Goal: Task Accomplishment & Management: Manage account settings

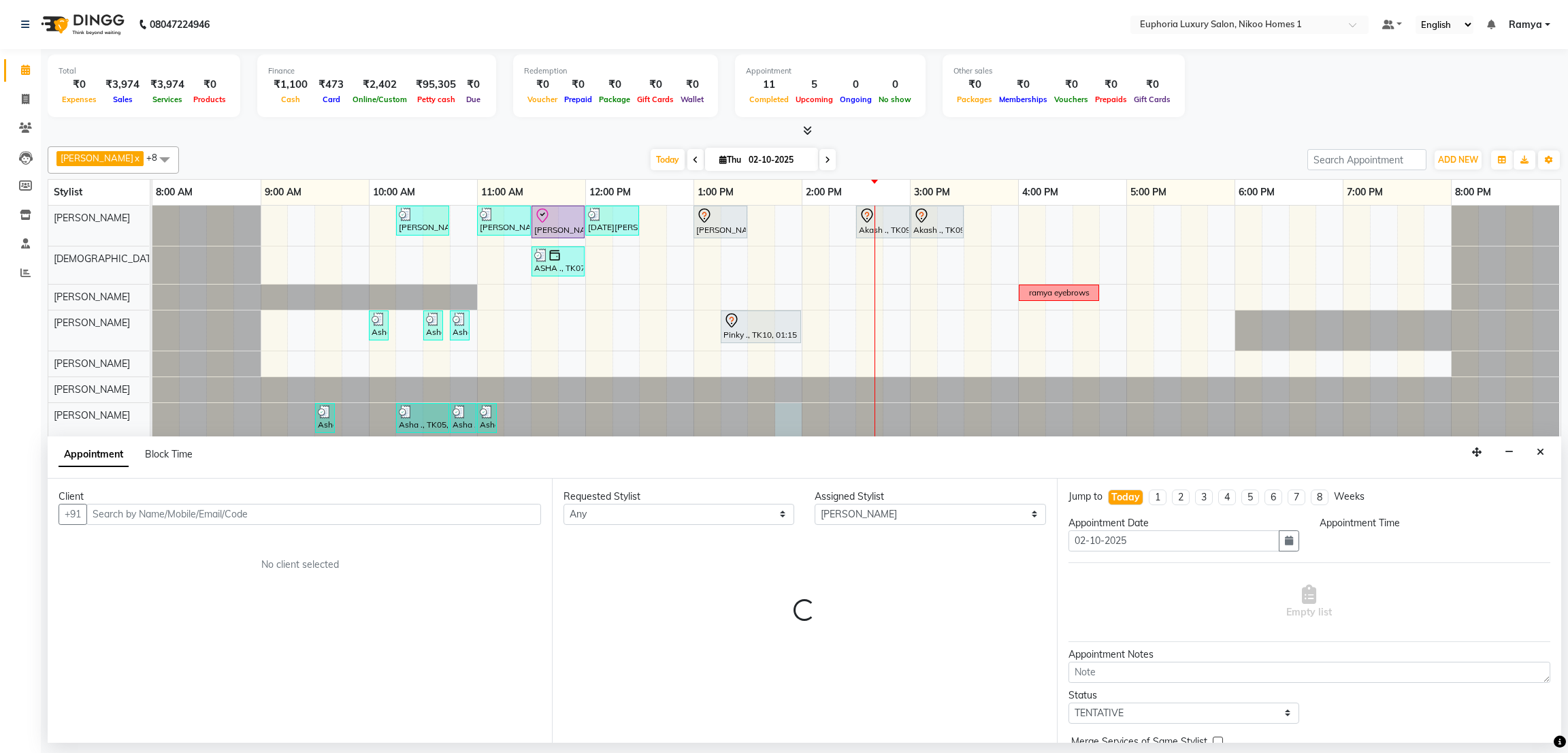
select select "74079"
select select "tentative"
select select "825"
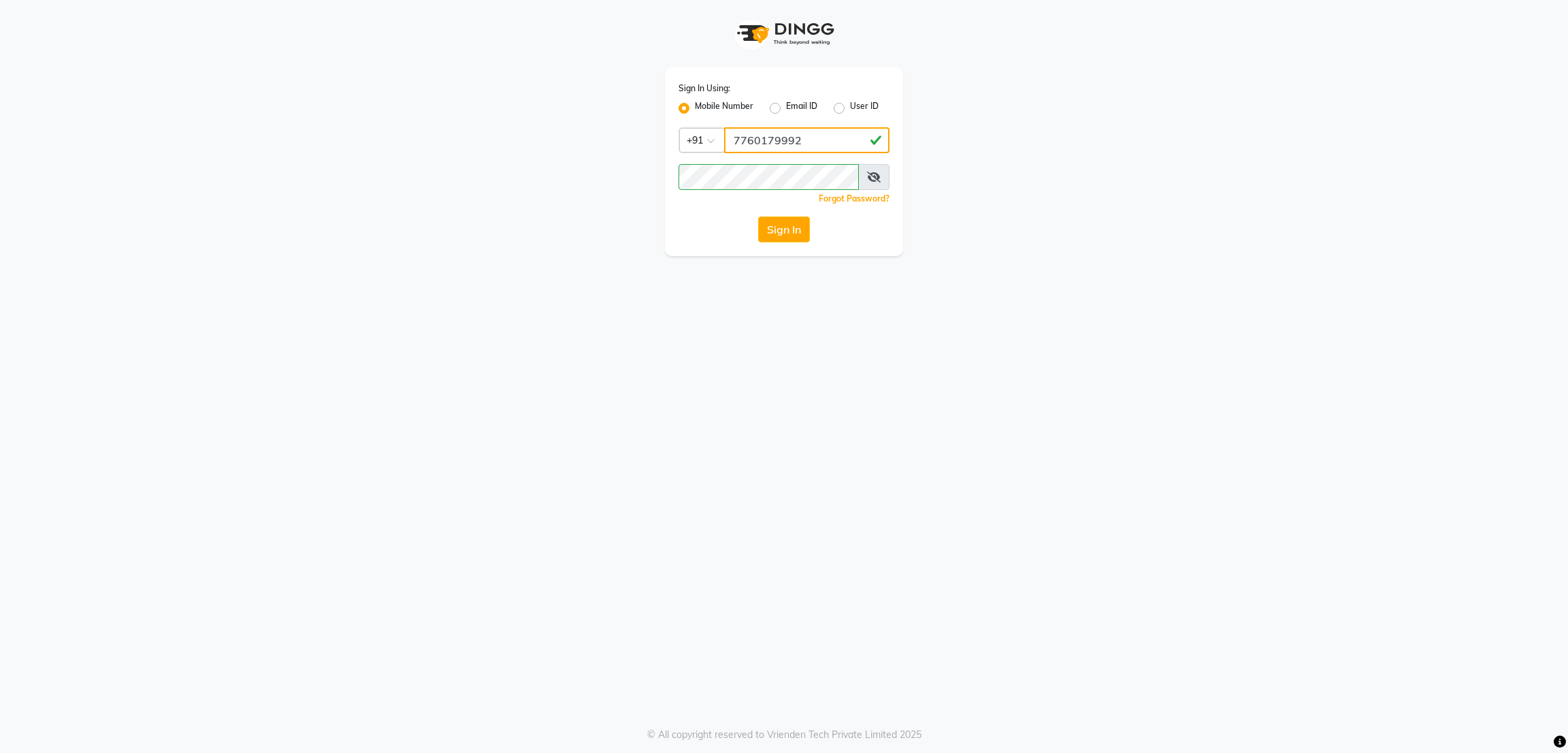
click at [813, 149] on input "7760179992" at bounding box center [807, 140] width 165 height 26
type input "8073170422"
click at [773, 230] on button "Sign In" at bounding box center [784, 229] width 52 height 26
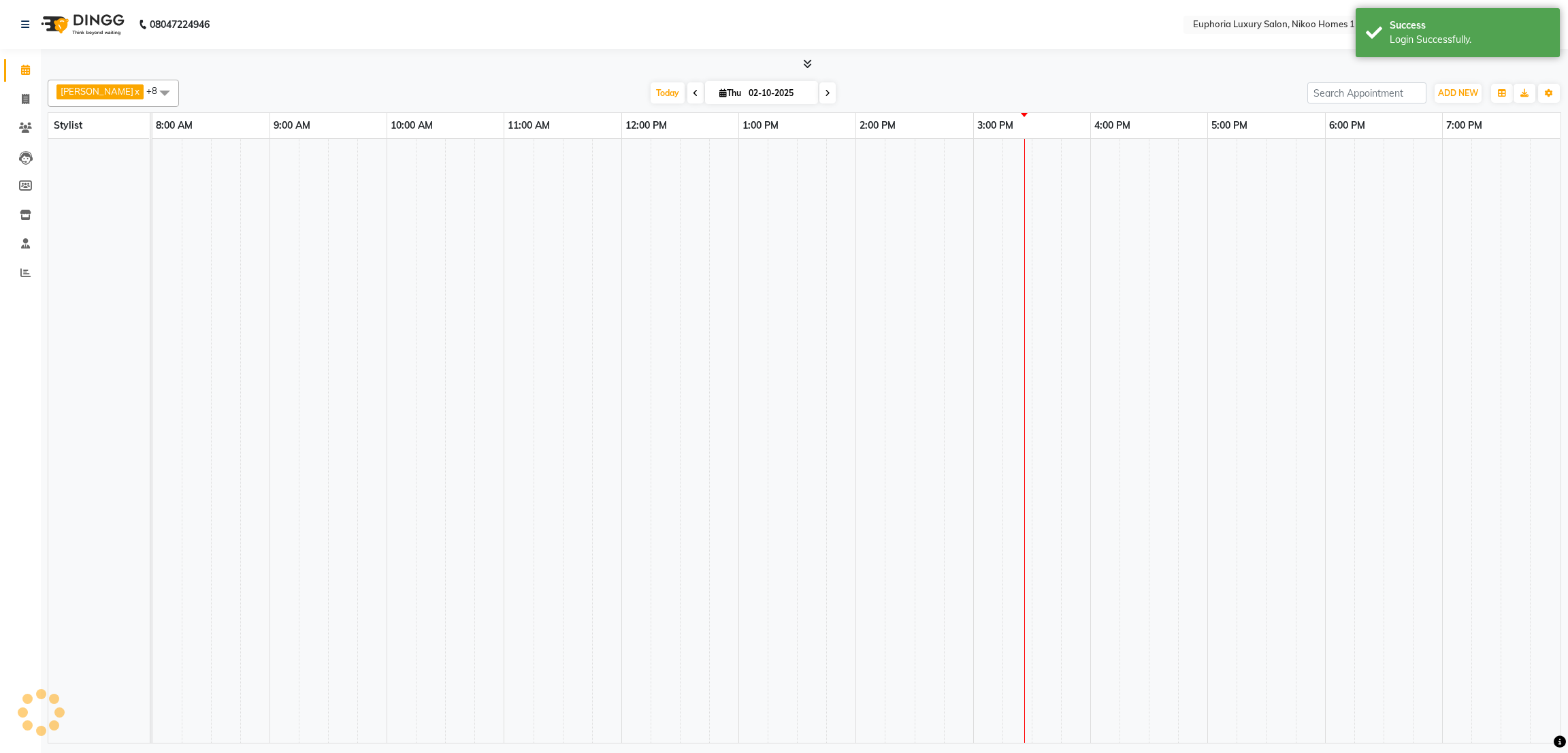
select select "en"
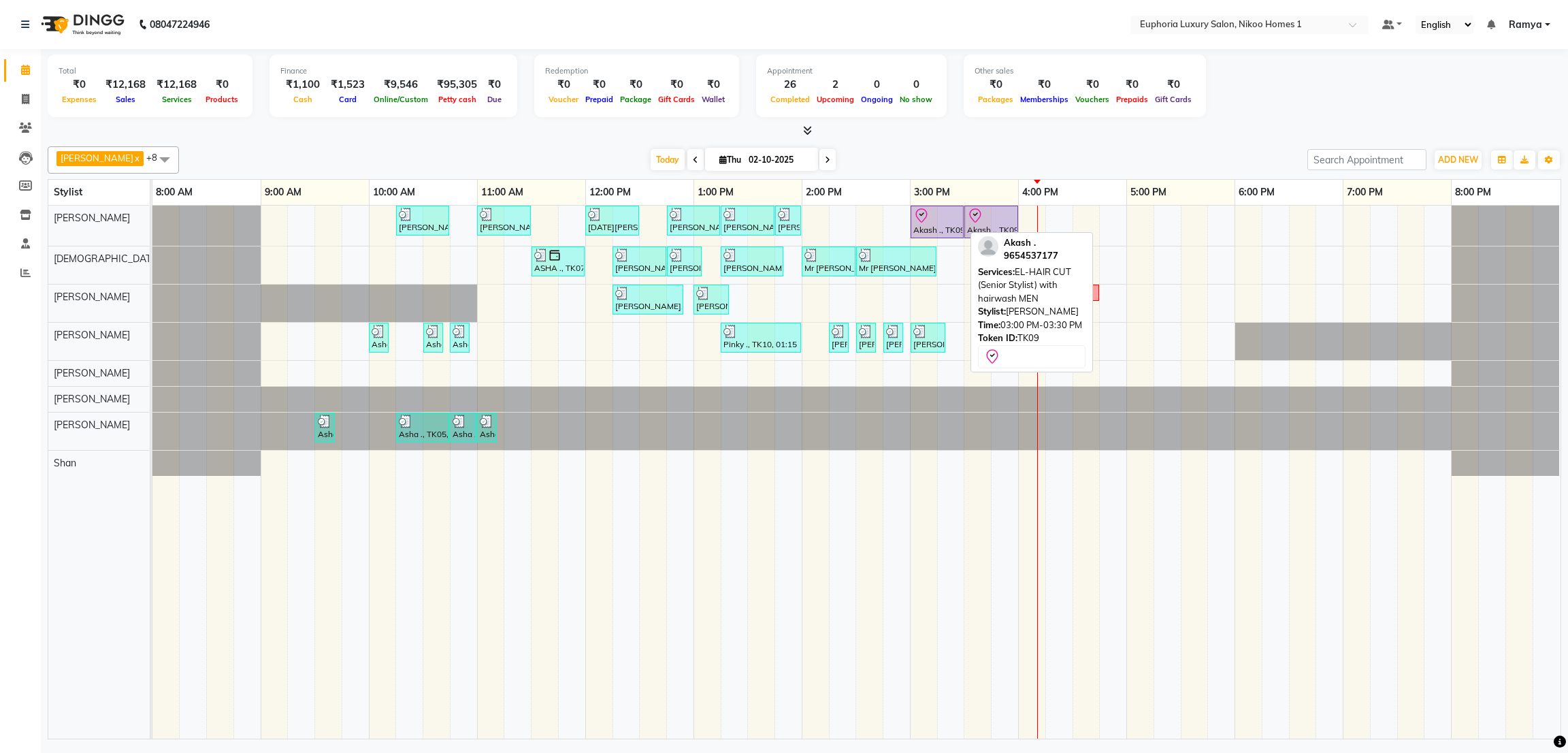
click at [961, 228] on div at bounding box center [963, 221] width 5 height 31
select select "8"
click at [924, 220] on icon at bounding box center [922, 216] width 17 height 17
select select "8"
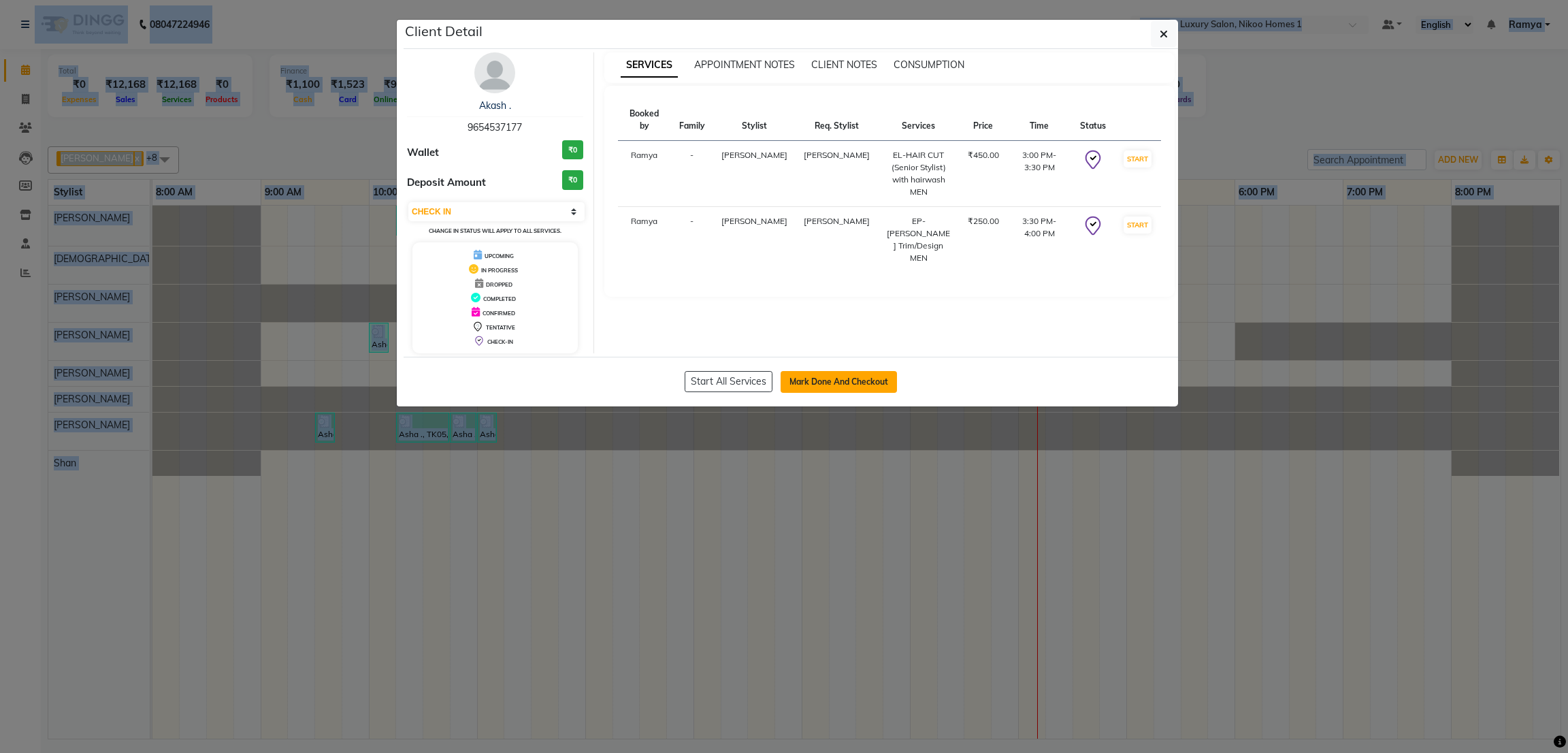
click at [810, 379] on button "Mark Done And Checkout" at bounding box center [839, 382] width 116 height 22
select select "service"
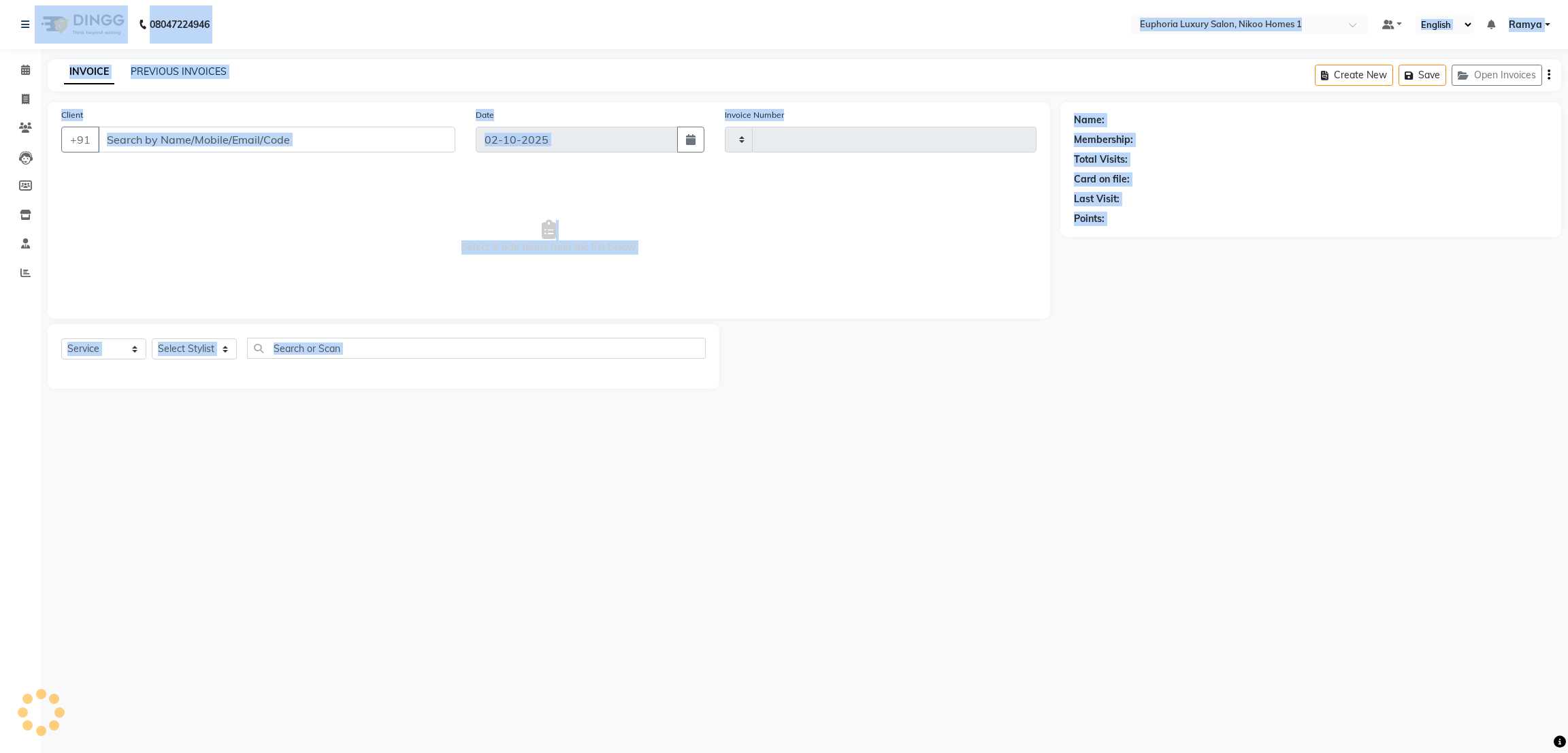
type input "4452"
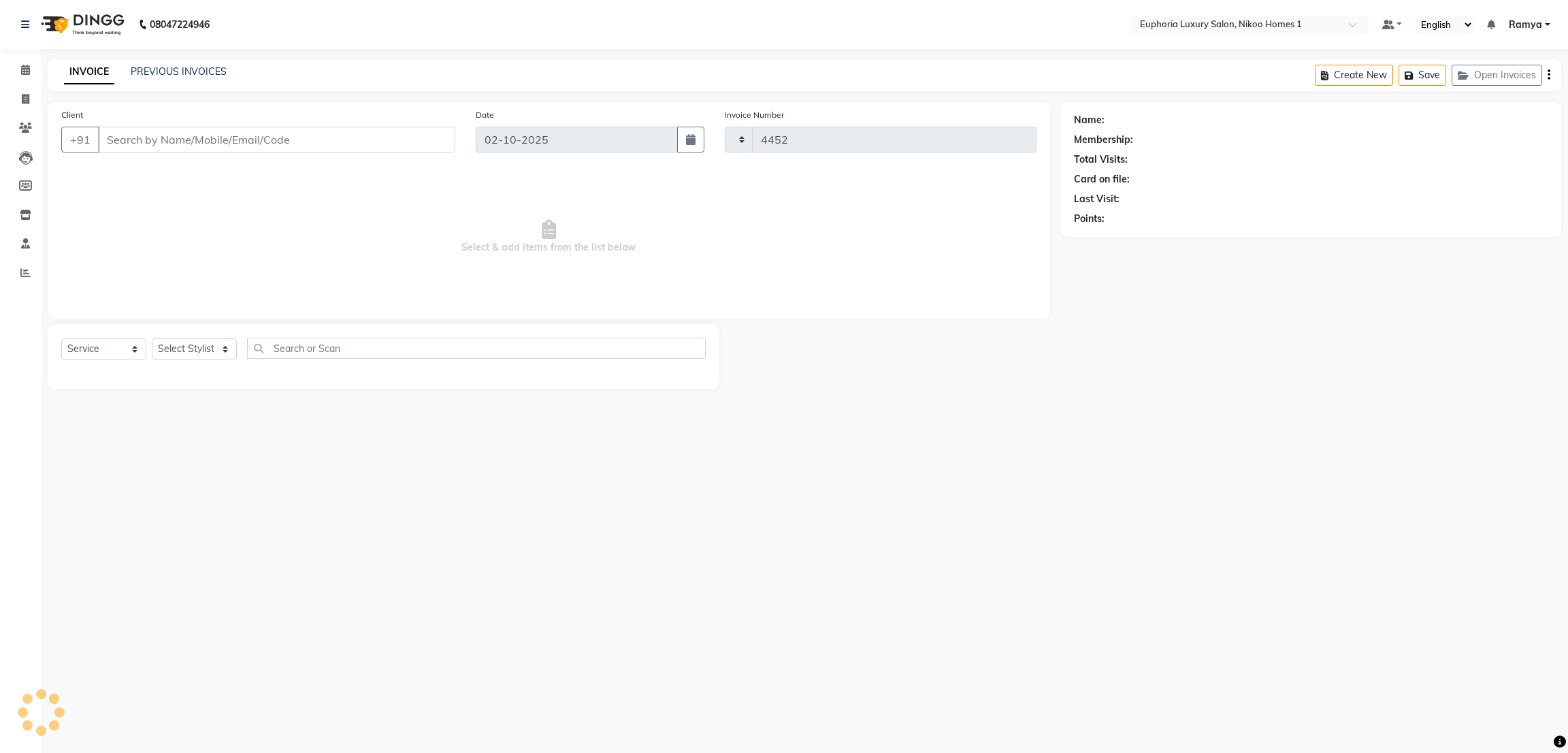
select select "7987"
type input "96******77"
select select "85468"
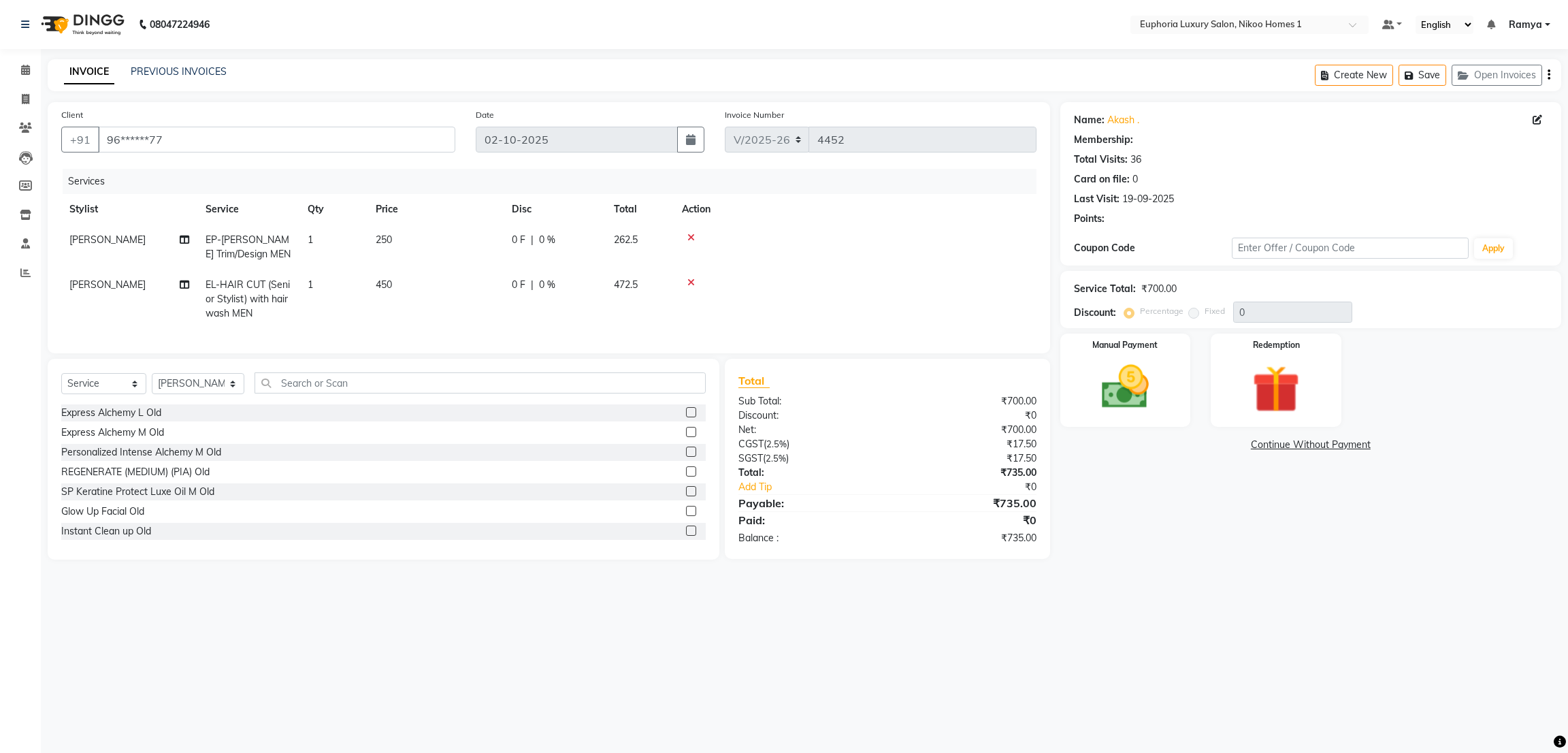
select select "1: Object"
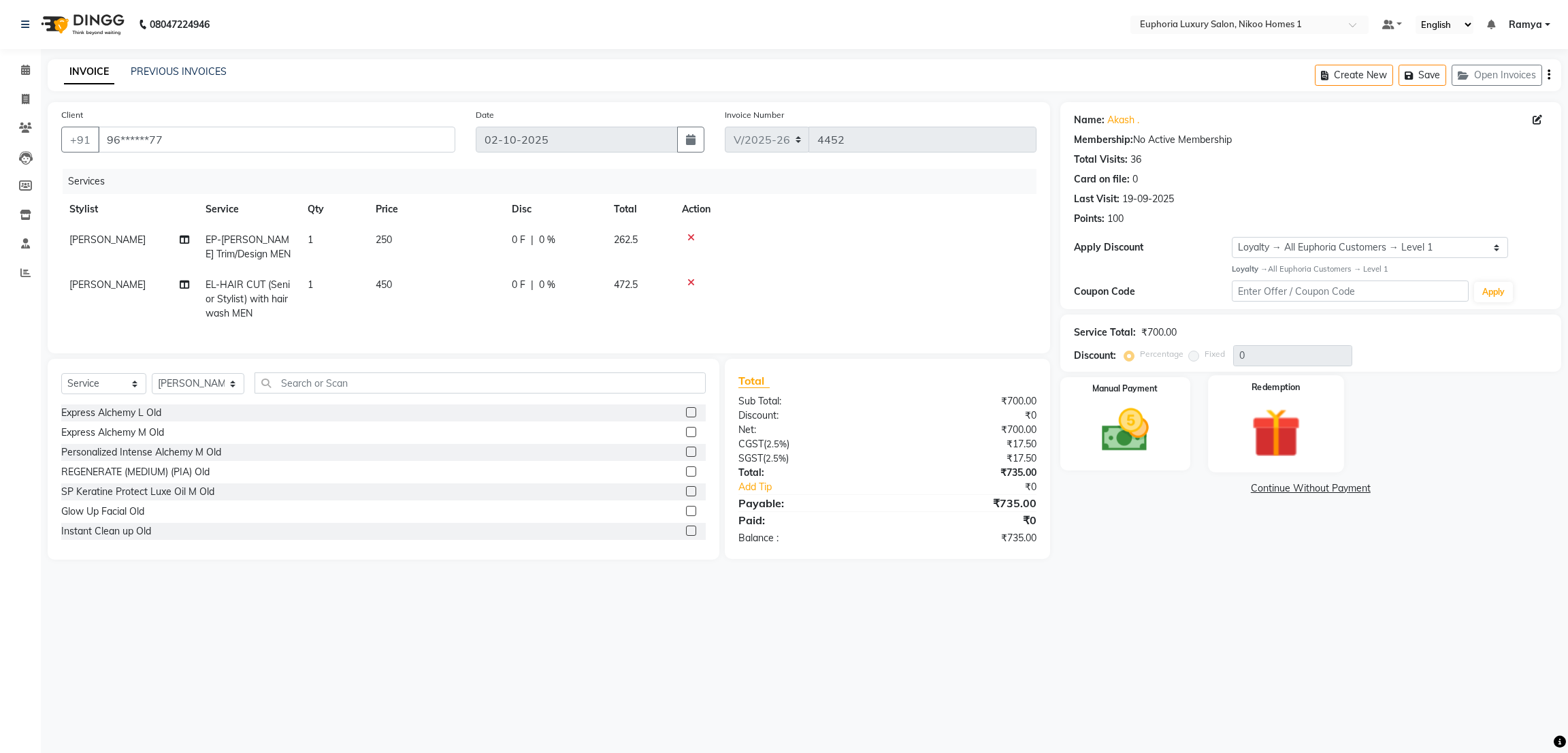
click at [1236, 436] on img at bounding box center [1276, 432] width 80 height 61
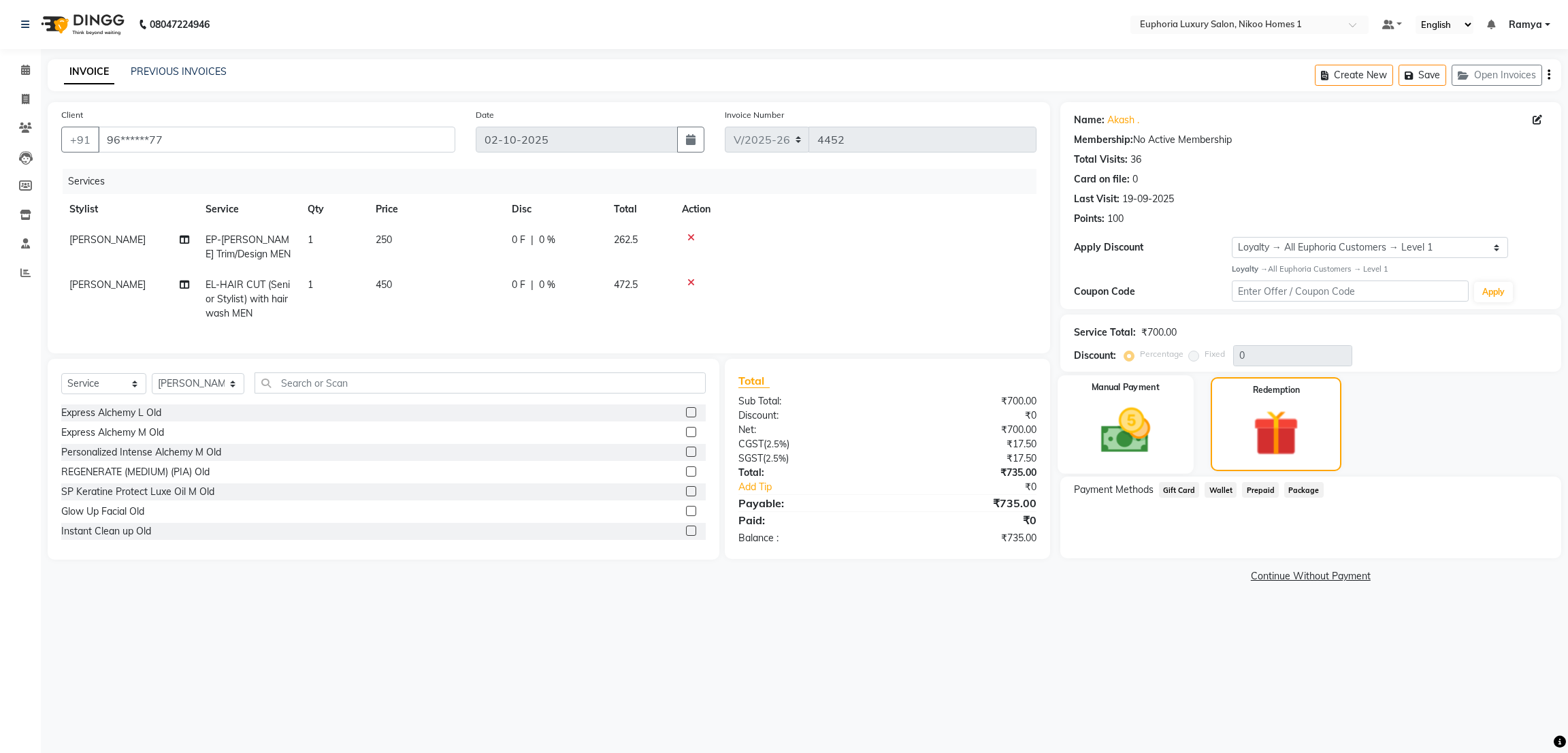
click at [1133, 402] on img at bounding box center [1125, 431] width 80 height 57
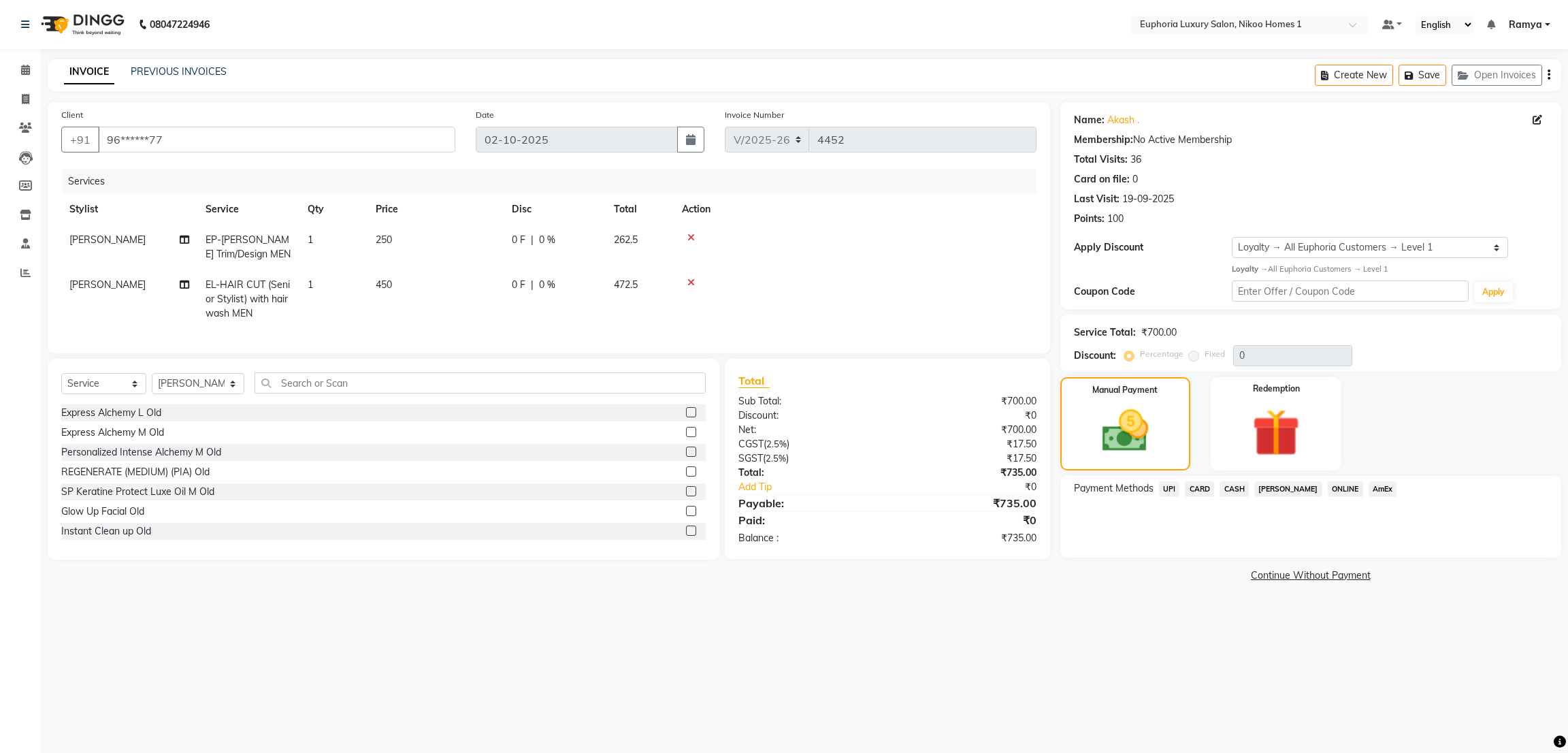
click at [1162, 494] on span "UPI" at bounding box center [1170, 489] width 21 height 16
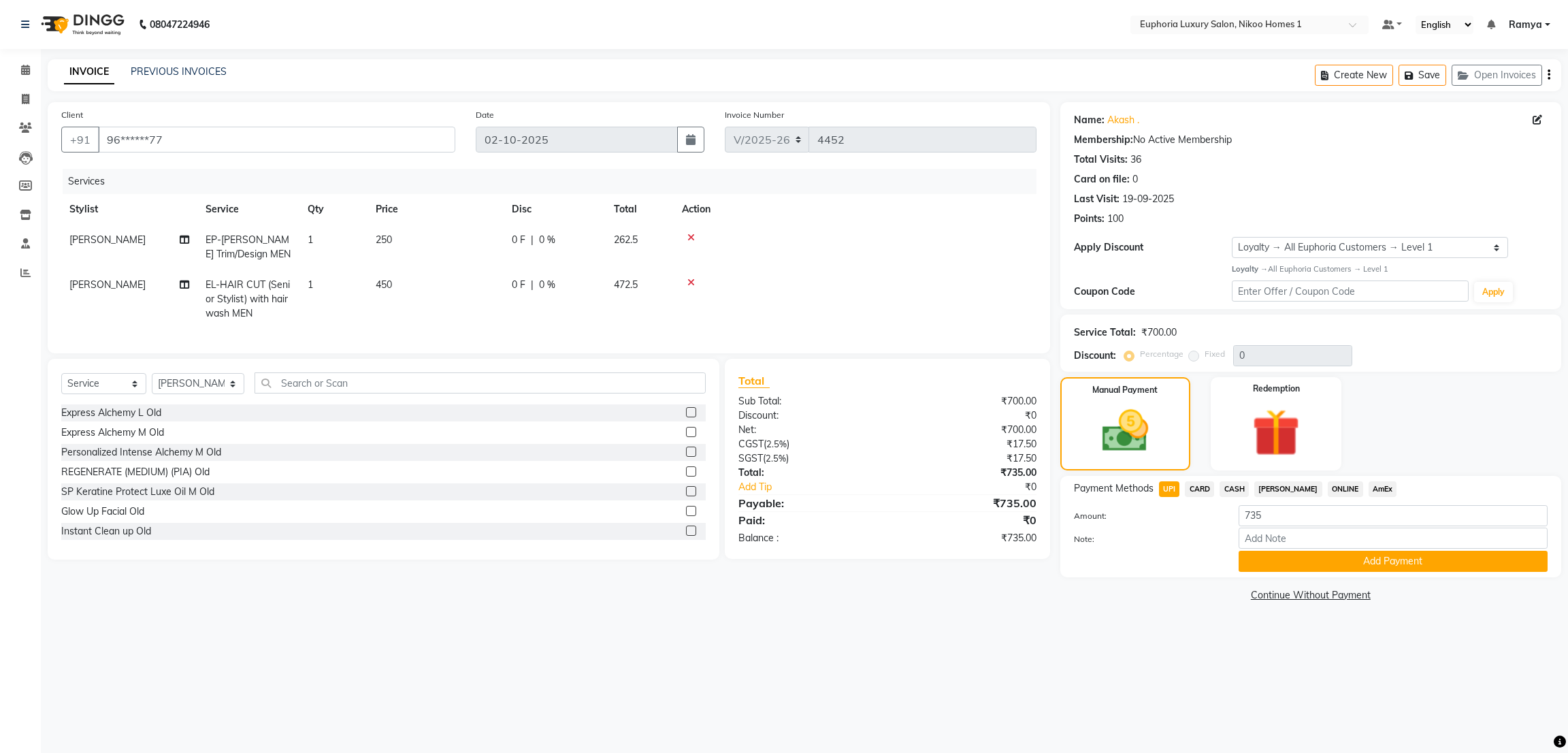
click at [1191, 488] on span "CARD" at bounding box center [1200, 489] width 29 height 16
click at [1339, 573] on div "Payment Methods UPI CARD CASH Bajaj Finserv ONLINE AmEx Amount: 735 Note: Add P…" at bounding box center [1311, 527] width 501 height 101
click at [1348, 564] on button "Add Payment" at bounding box center [1394, 561] width 309 height 21
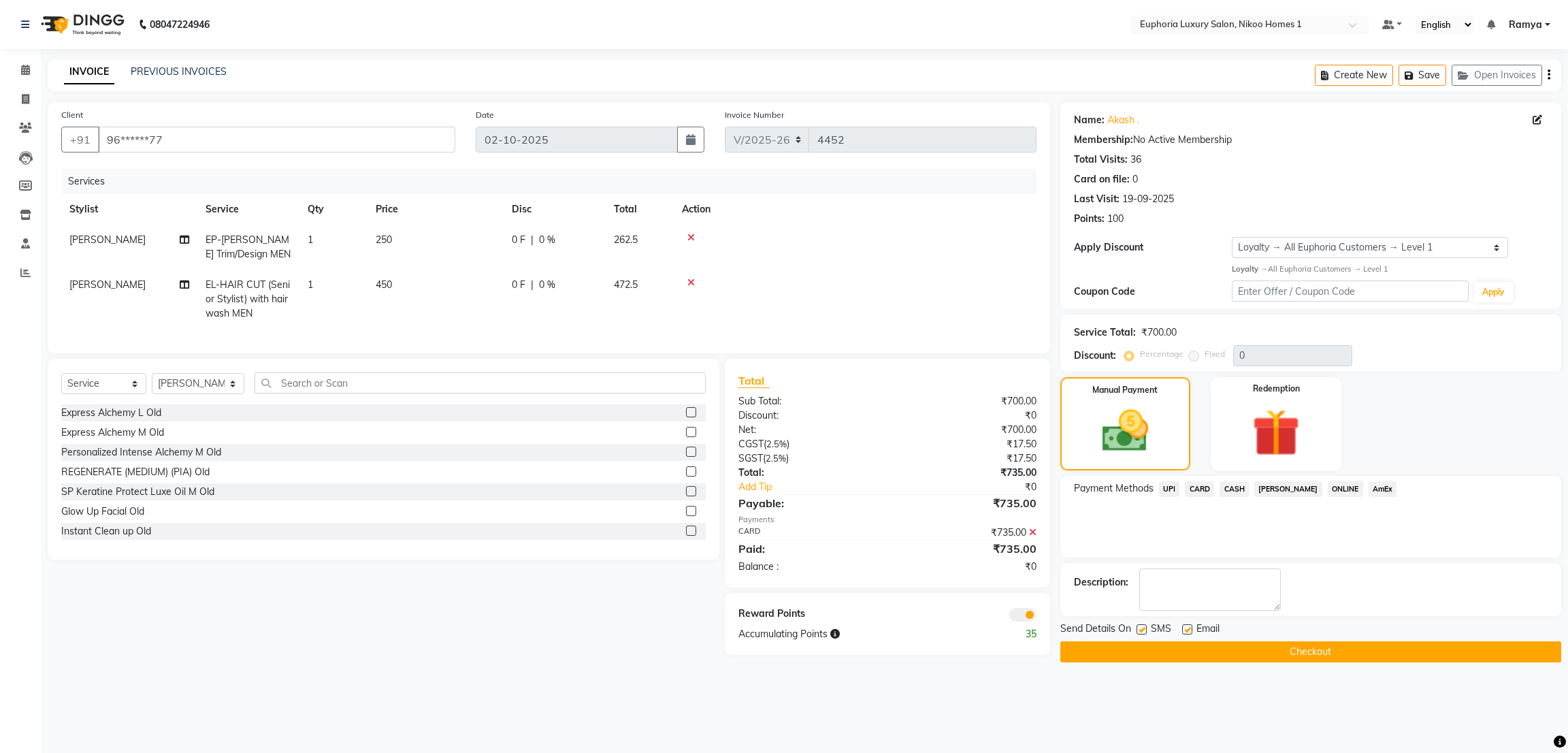
click at [1355, 656] on button "Checkout" at bounding box center [1311, 652] width 501 height 21
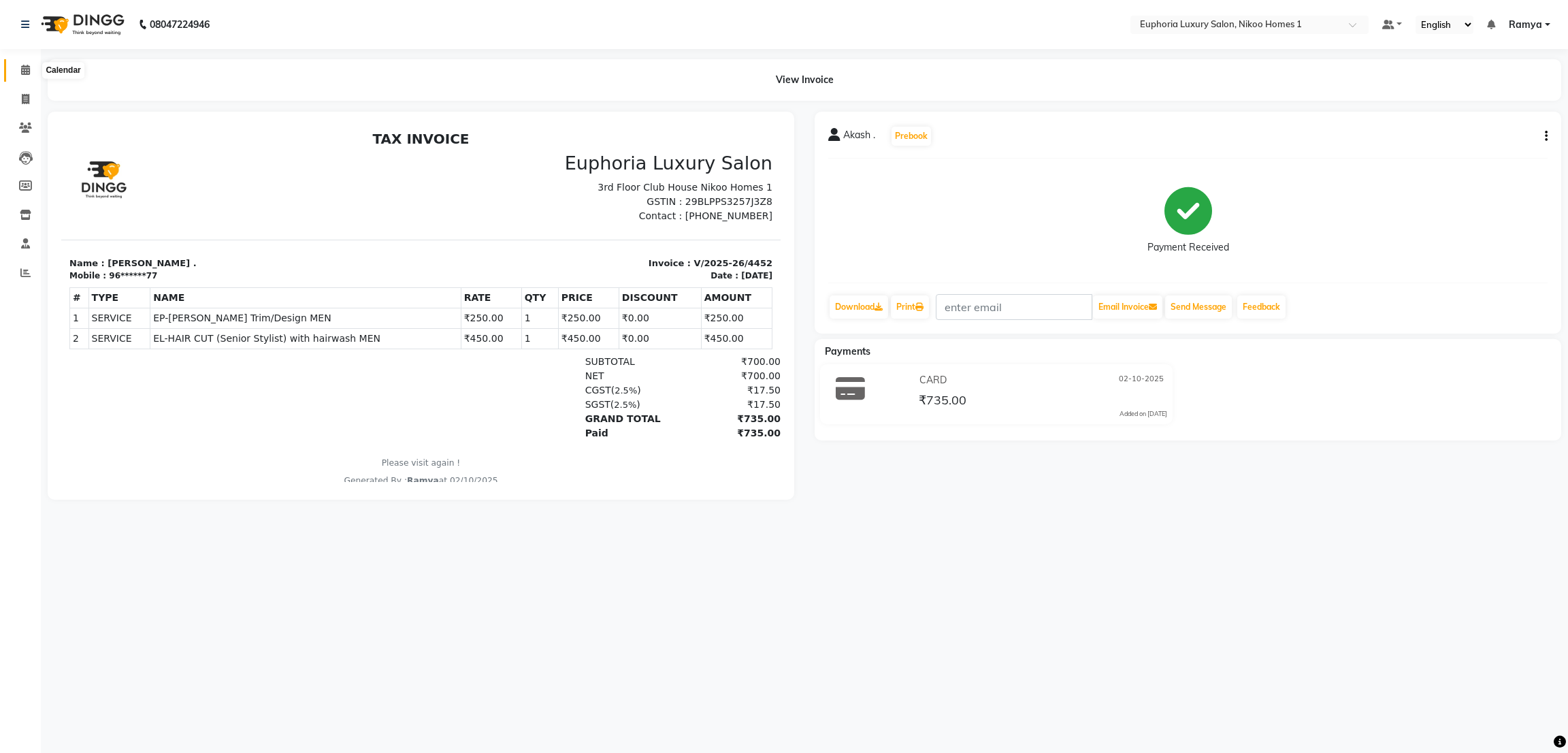
click at [19, 74] on span at bounding box center [26, 70] width 24 height 16
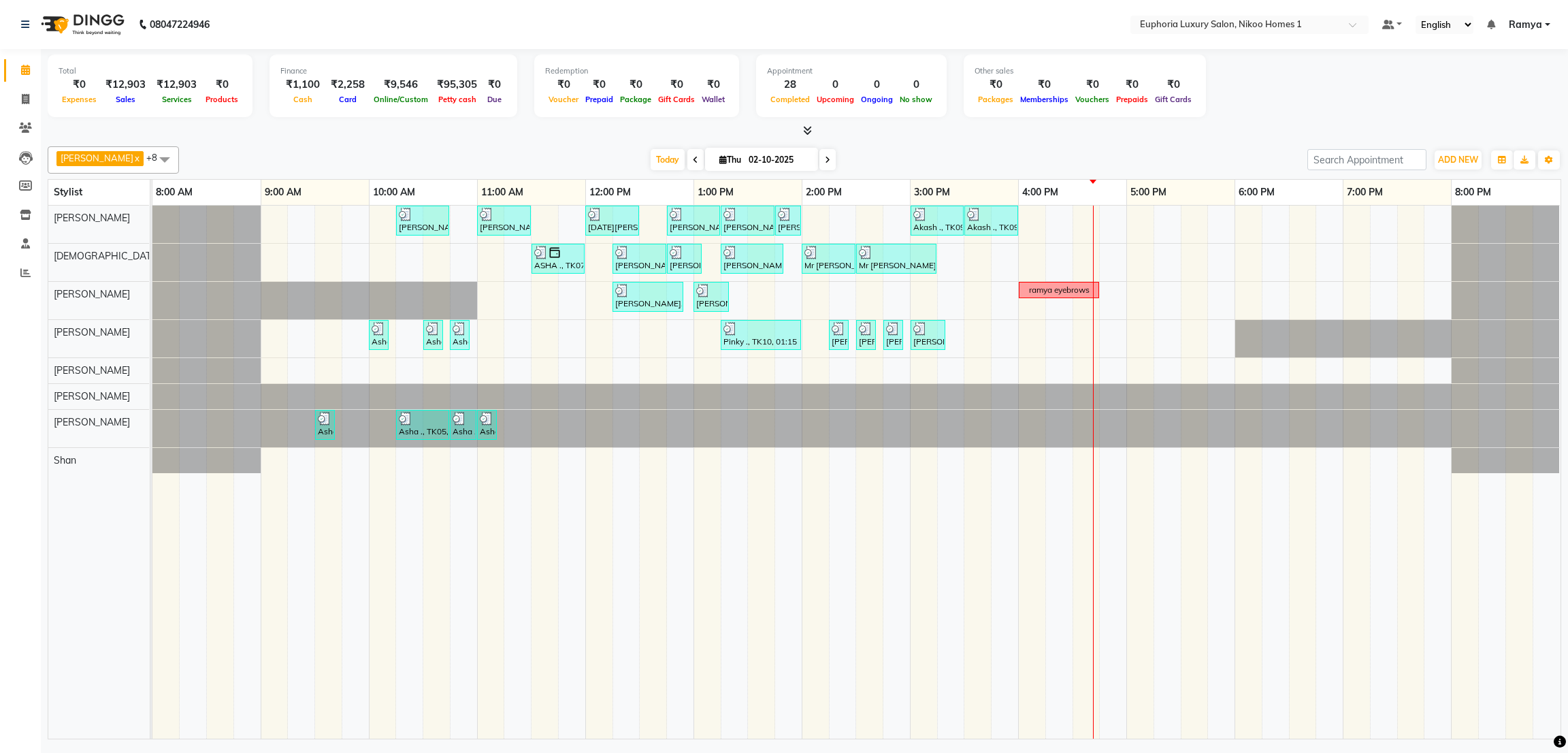
click at [1181, 340] on td at bounding box center [1194, 472] width 27 height 533
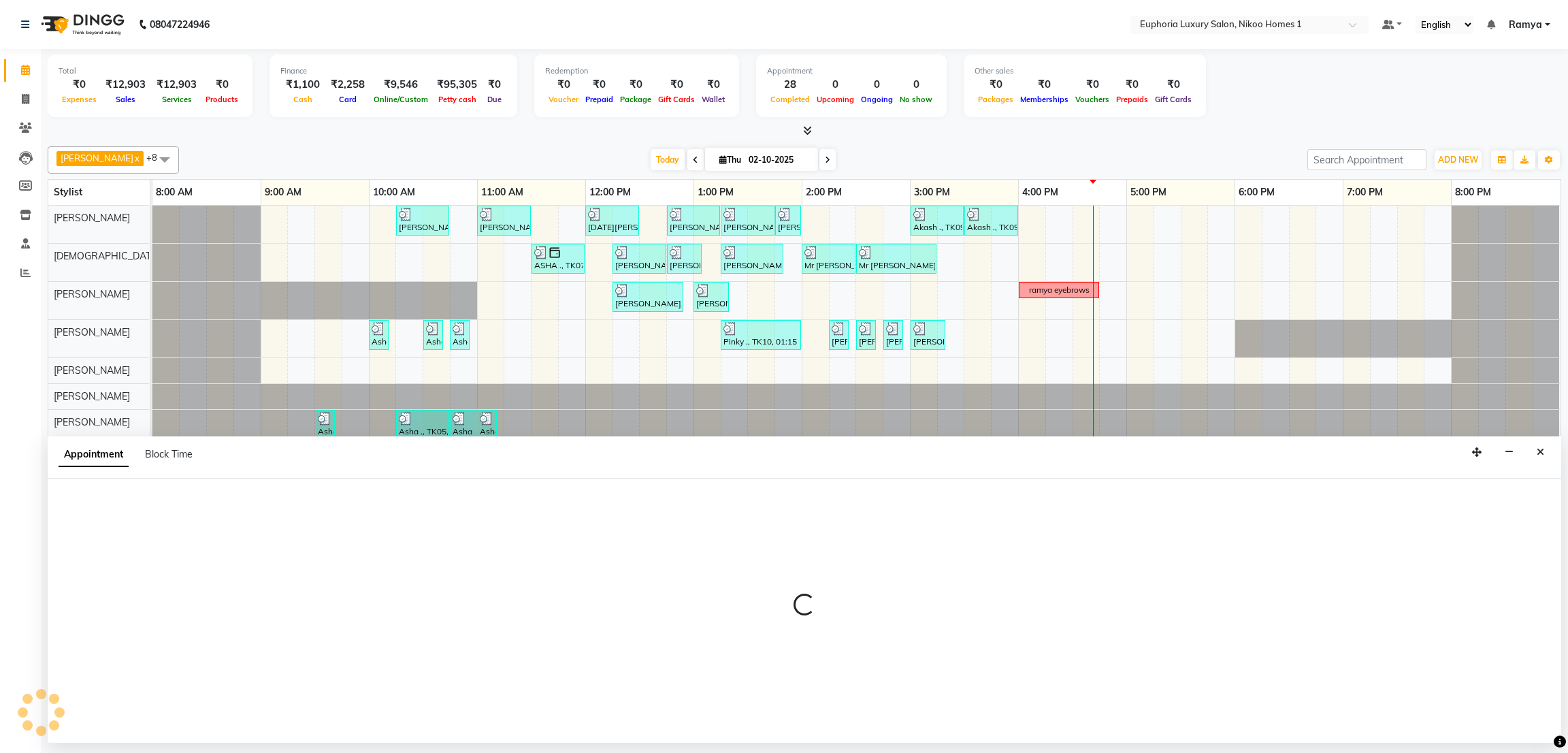
select select "74089"
select select "tentative"
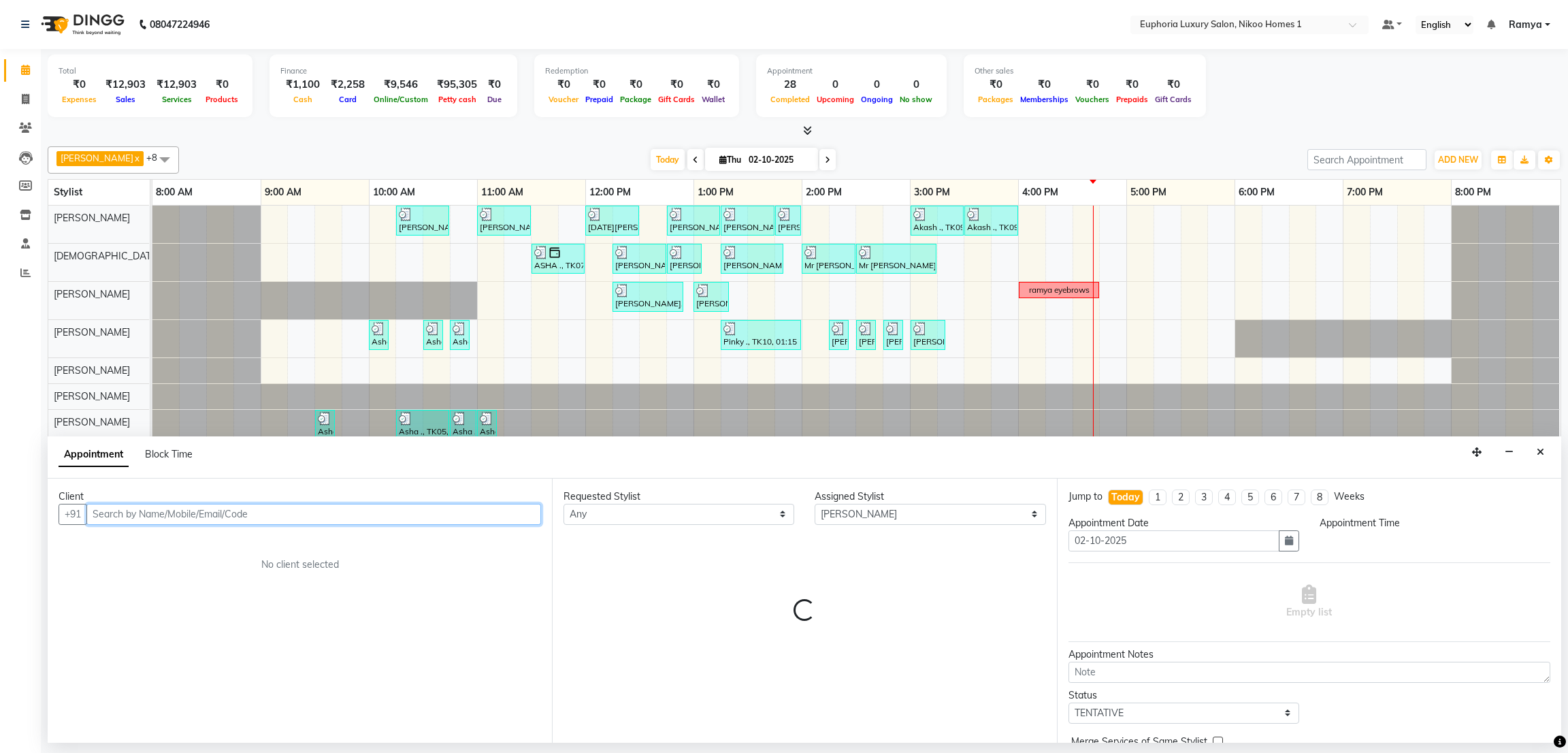
select select "1035"
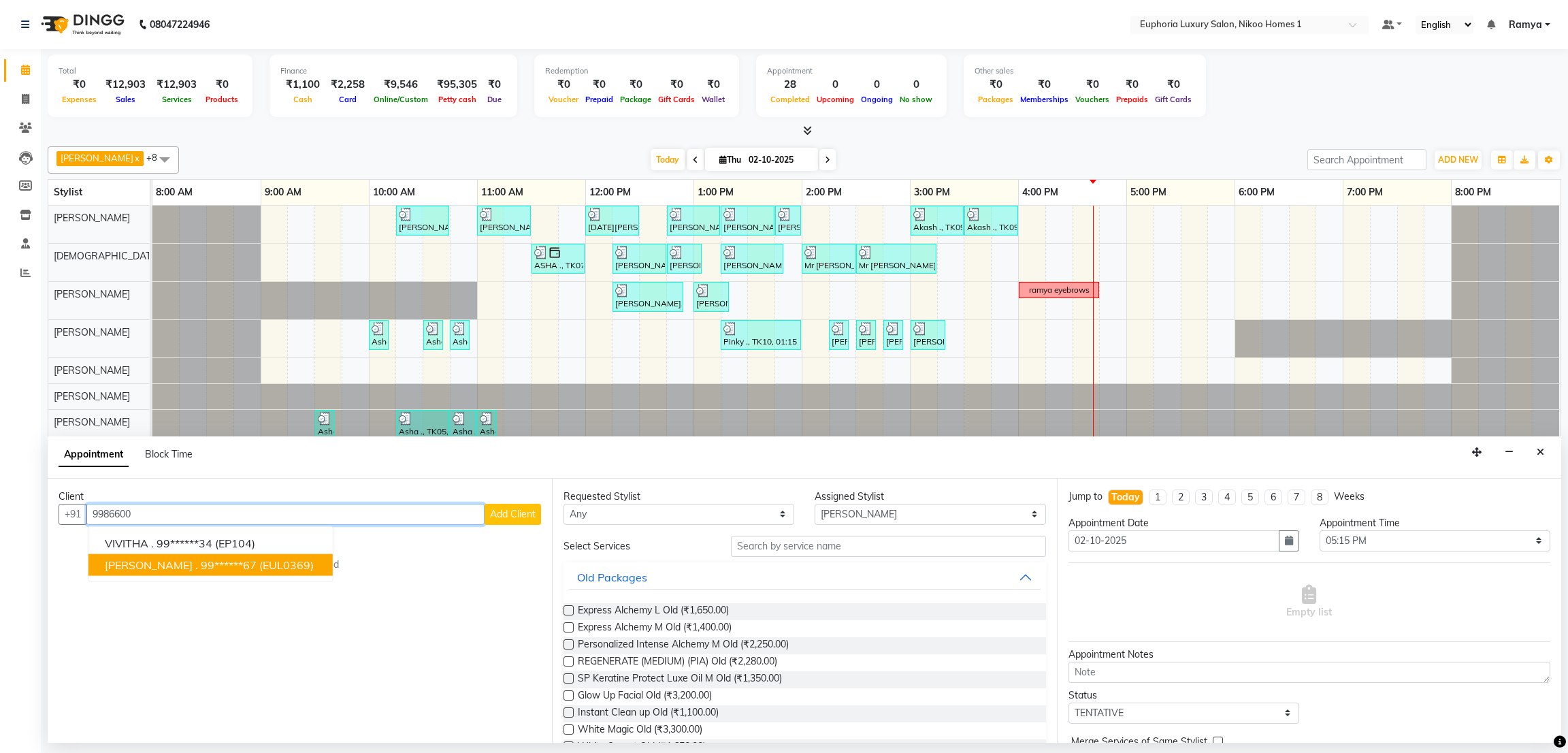
click at [260, 558] on span "(EUL0369)" at bounding box center [287, 564] width 54 height 14
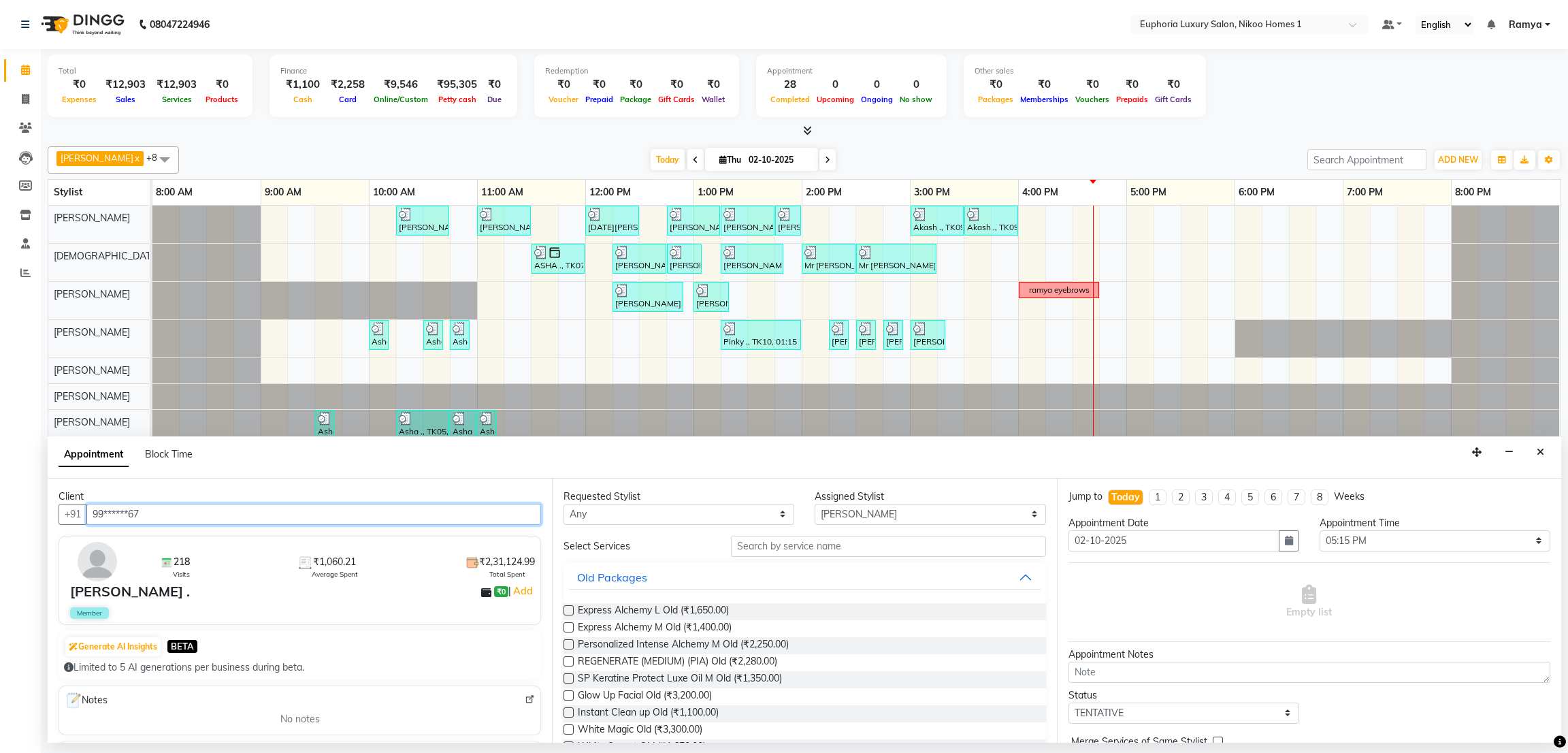
type input "99******67"
click at [816, 546] on input "text" at bounding box center [888, 546] width 315 height 21
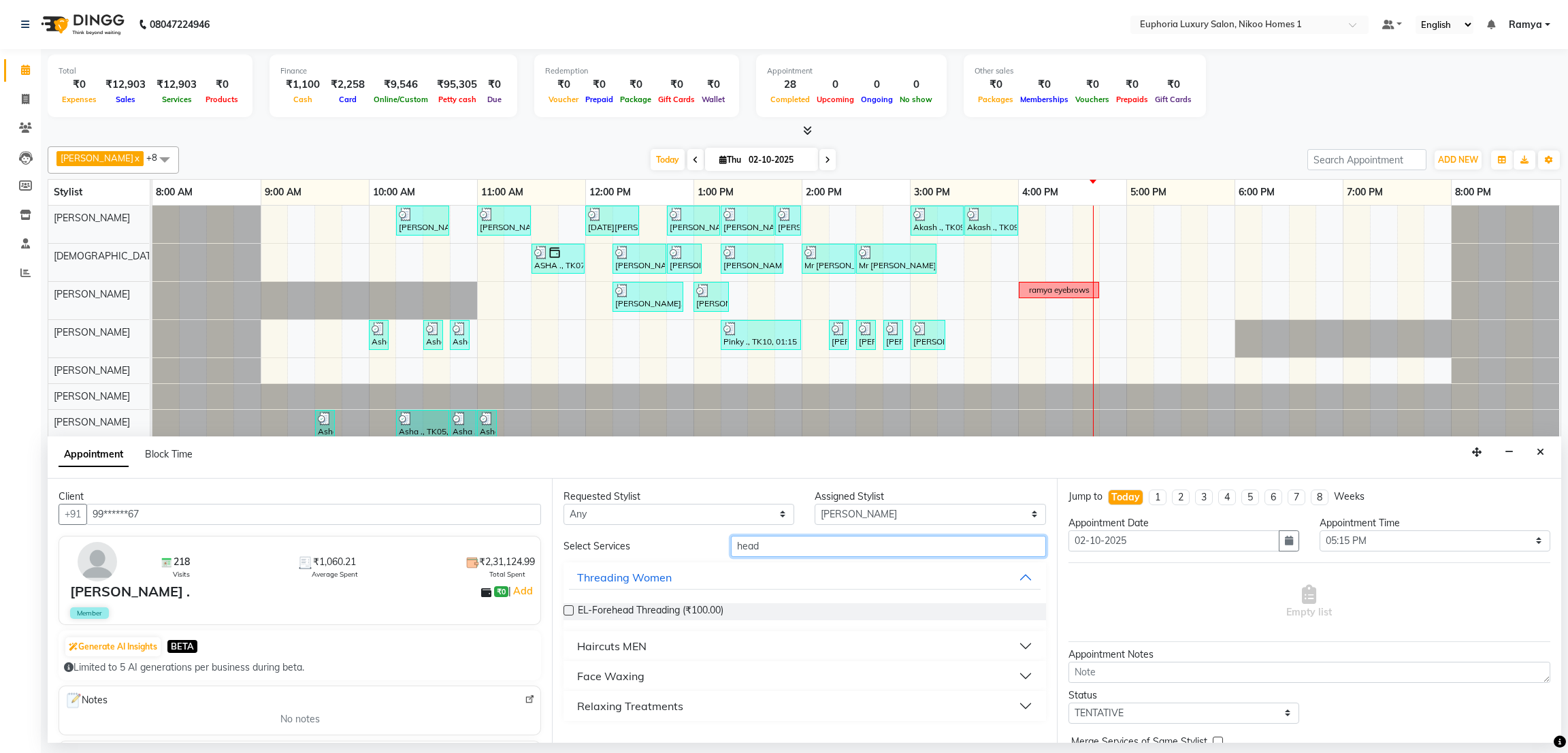
type input "head"
click at [658, 703] on div "Relaxing Treatments" at bounding box center [630, 706] width 106 height 17
click at [790, 739] on span "EP-Head Massage (30 Mins) w/o Hairwash (₹650.00)" at bounding box center [693, 740] width 231 height 17
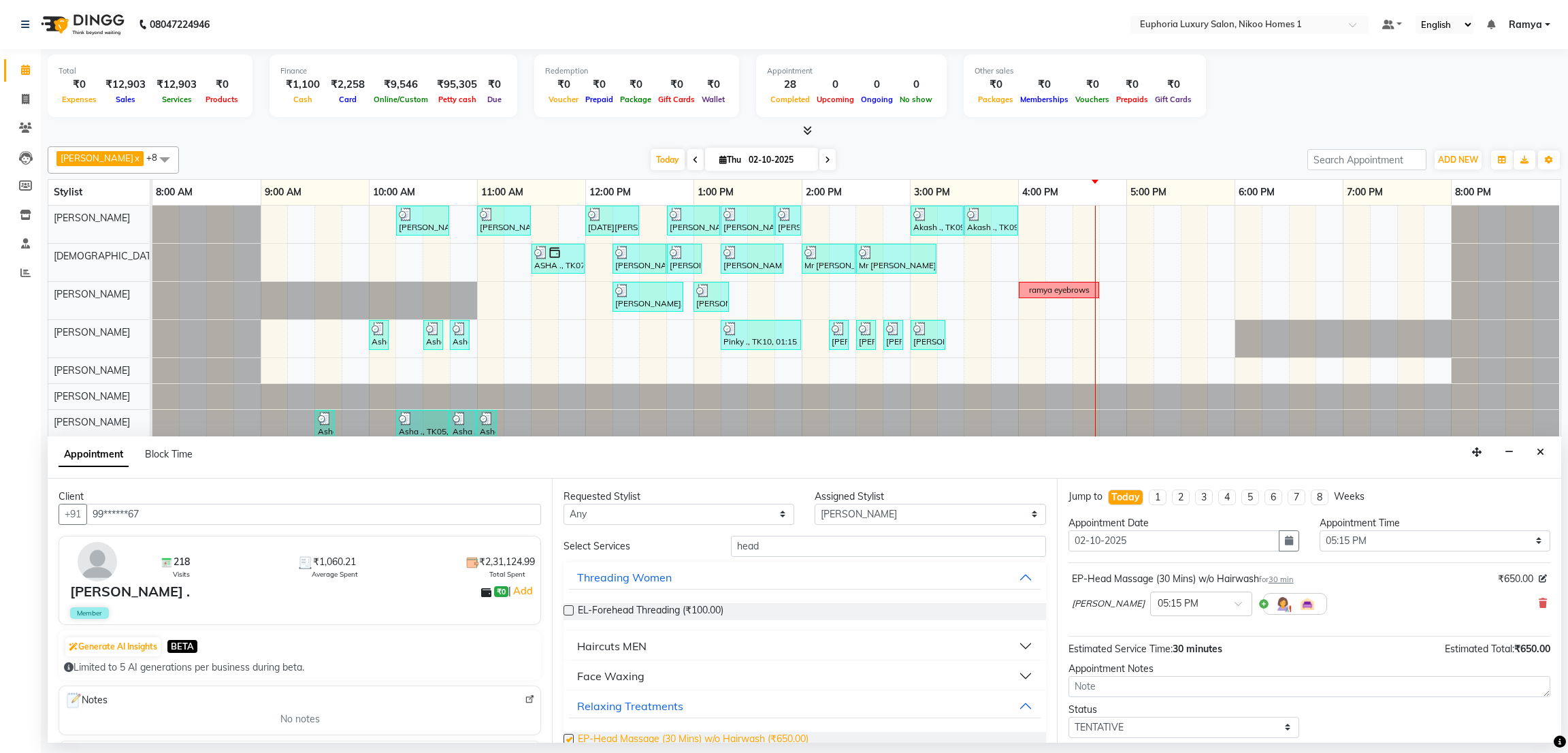
checkbox input "false"
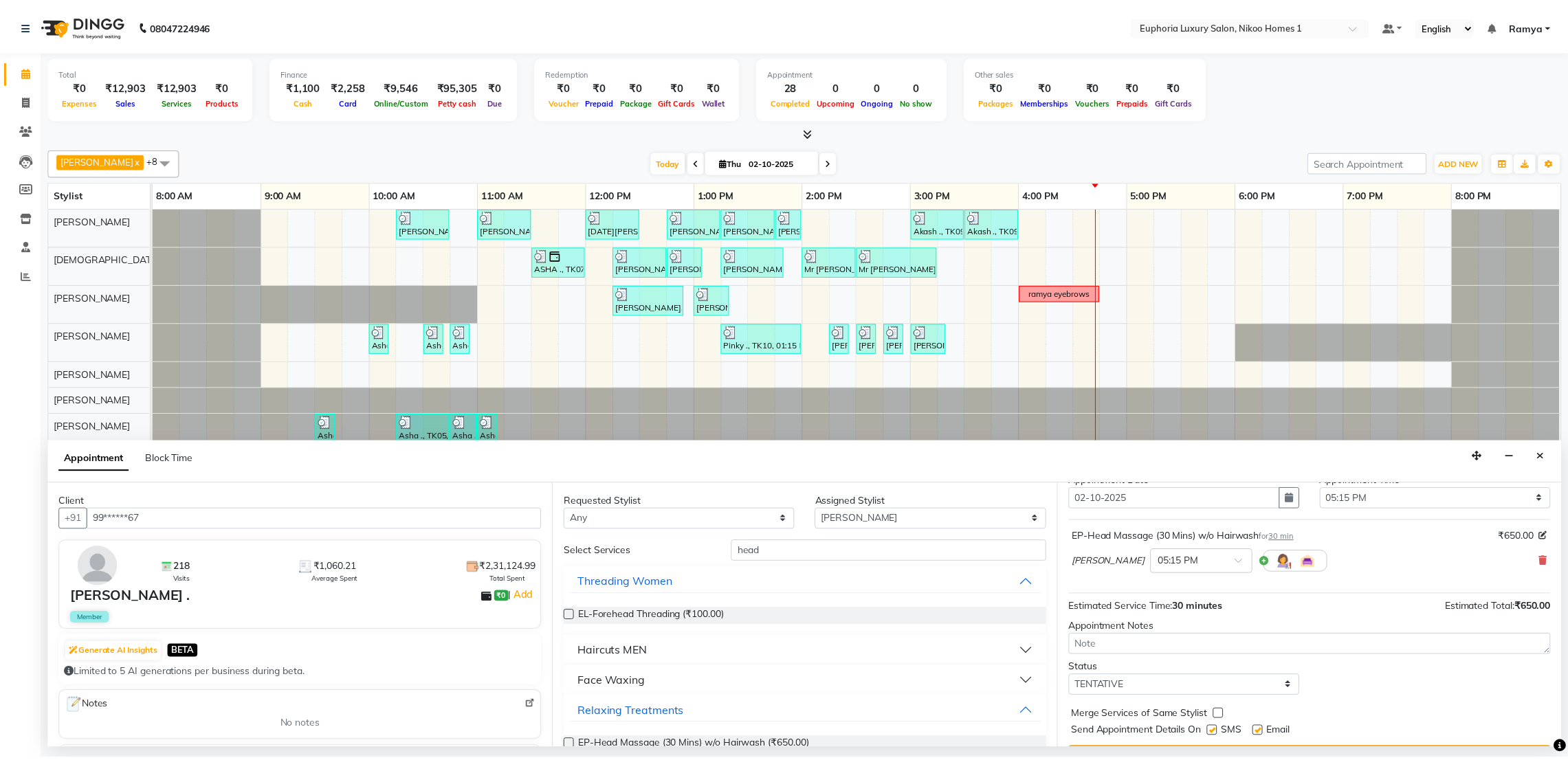
scroll to position [83, 0]
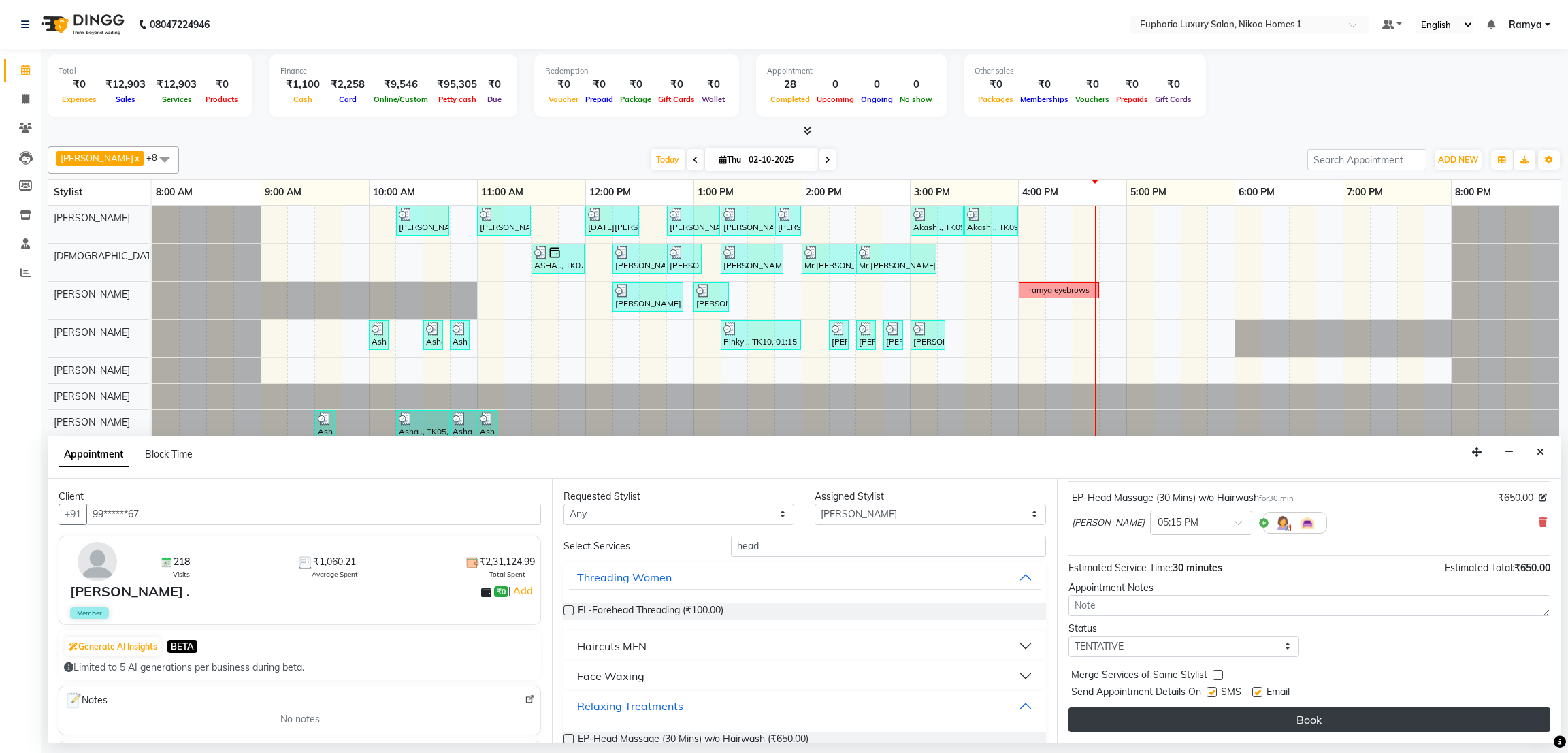
click at [1480, 727] on button "Book" at bounding box center [1309, 719] width 482 height 24
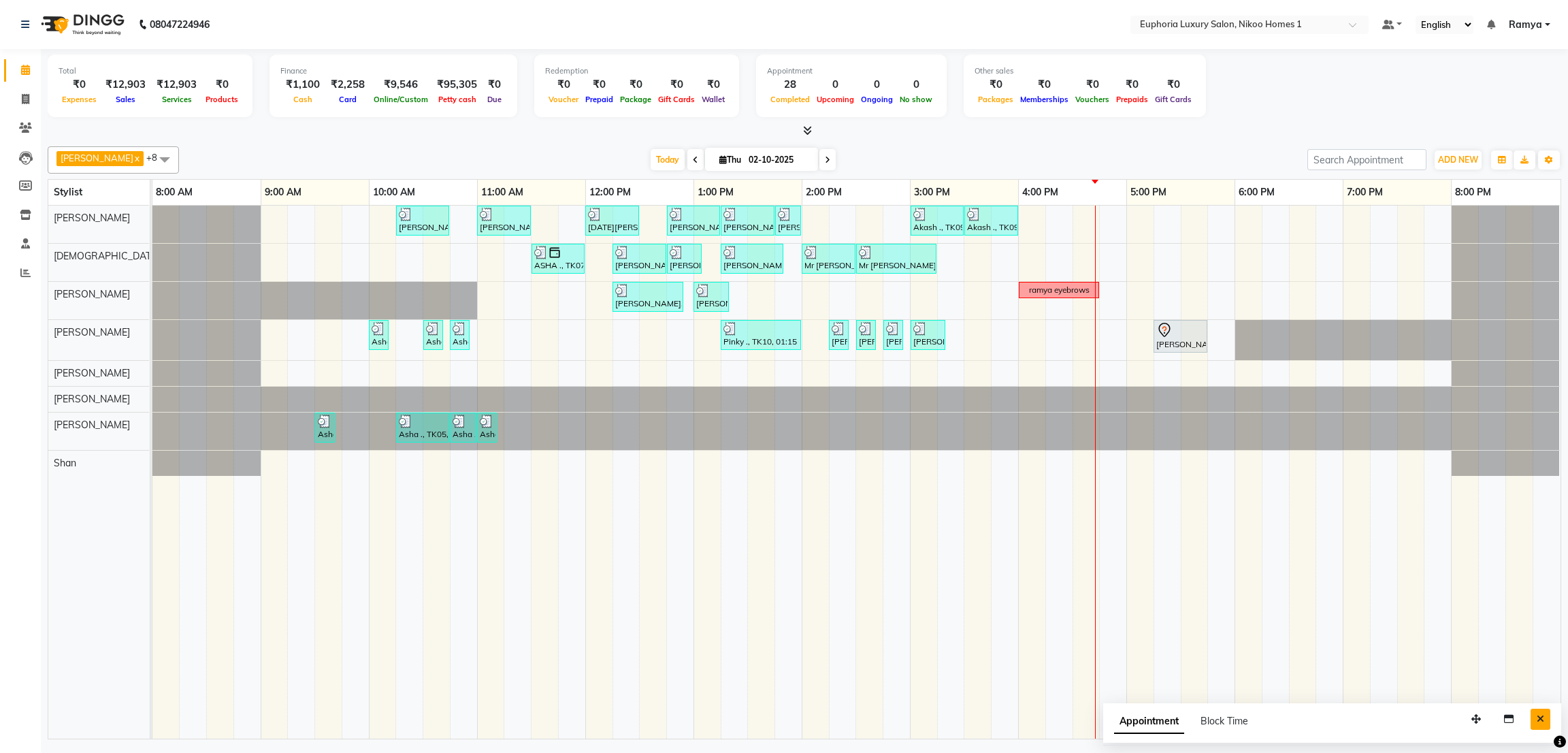
click at [1541, 720] on icon "Close" at bounding box center [1541, 718] width 8 height 10
click at [20, 268] on icon at bounding box center [26, 273] width 11 height 11
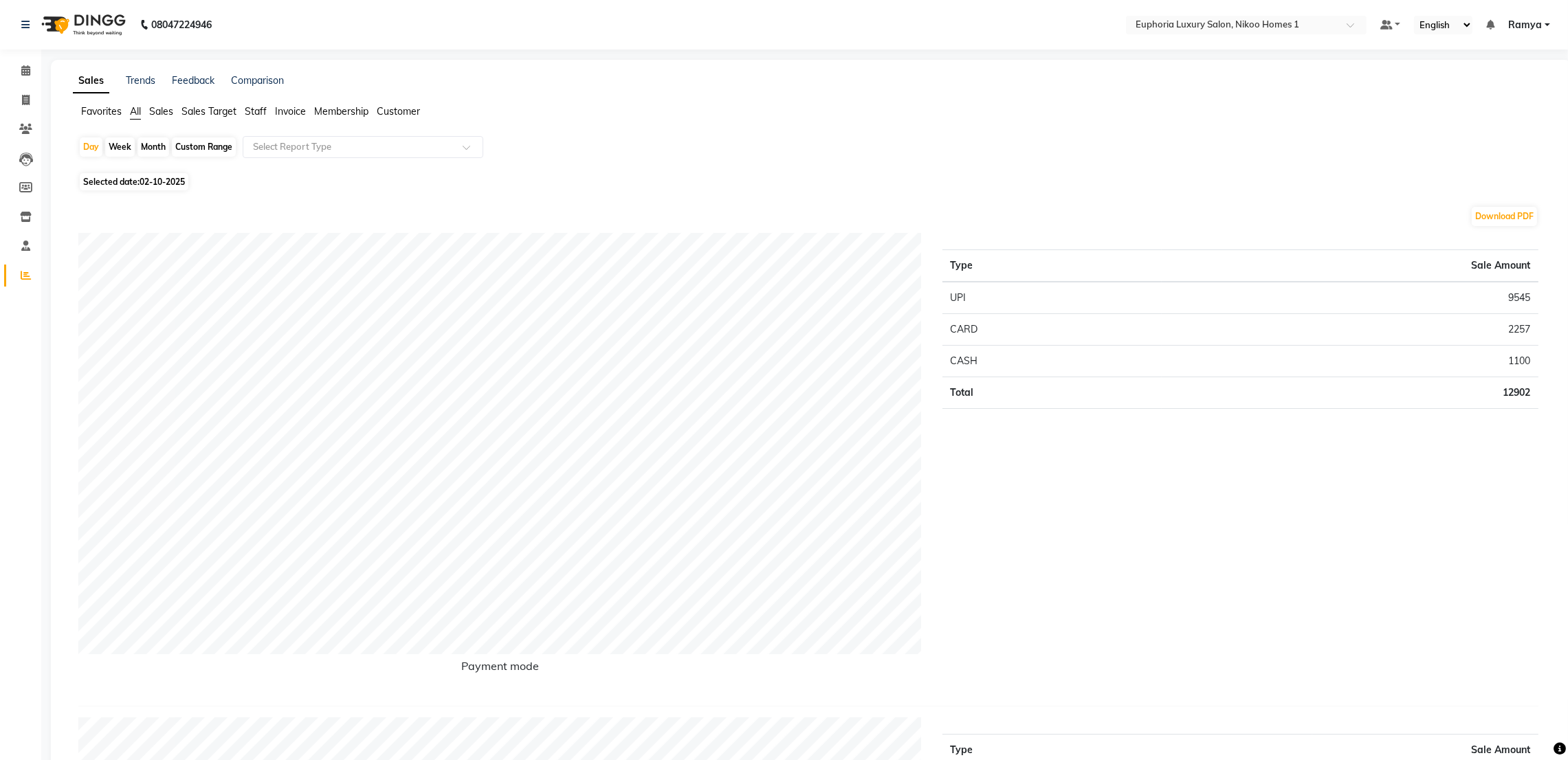
click at [195, 145] on div "Custom Range" at bounding box center [204, 146] width 64 height 19
select select "10"
select select "2025"
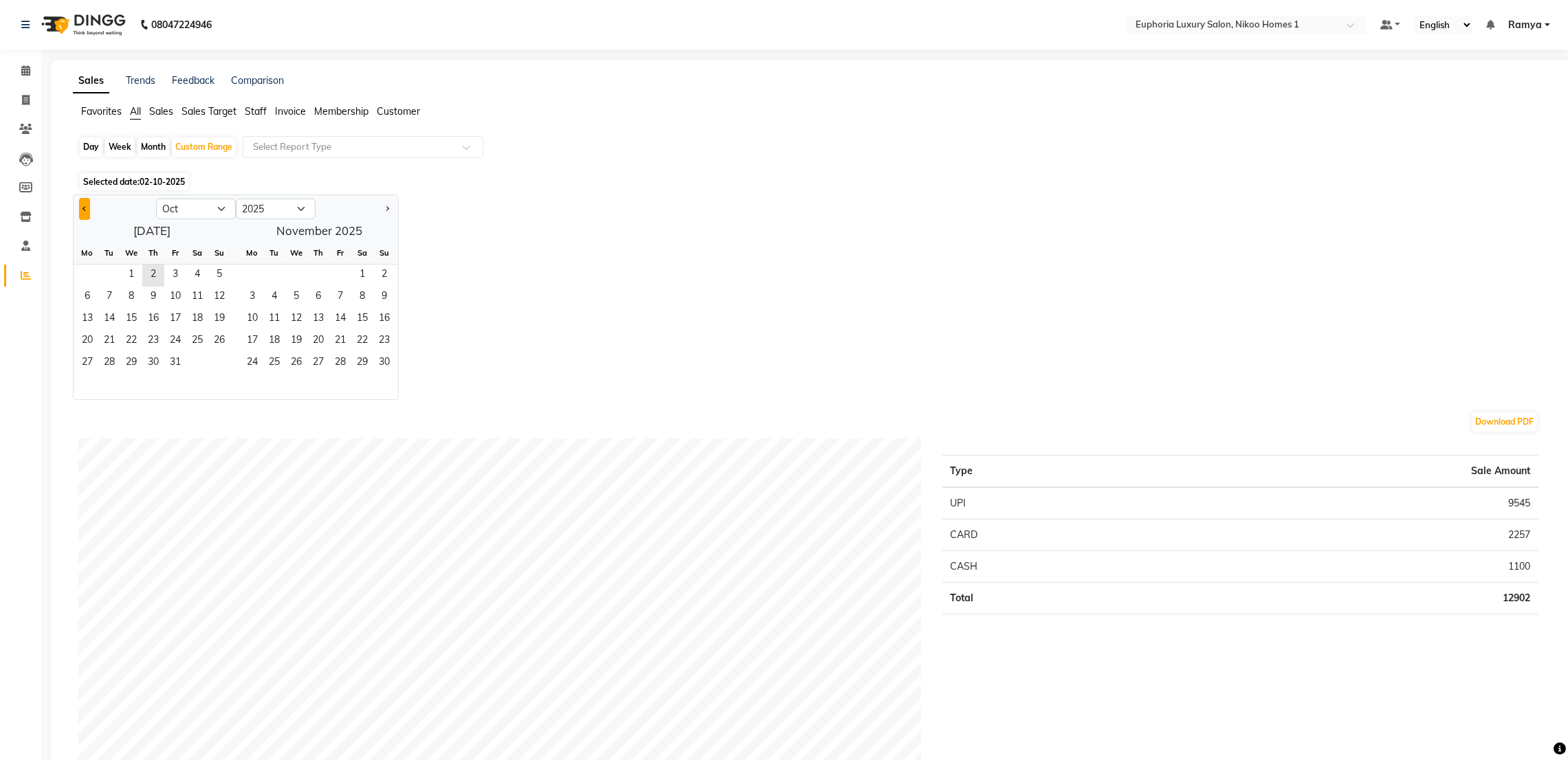
click at [81, 207] on button "Previous month" at bounding box center [85, 209] width 11 height 22
select select "9"
click at [90, 277] on span "1" at bounding box center [87, 275] width 22 height 22
click at [109, 355] on span "30" at bounding box center [109, 363] width 22 height 22
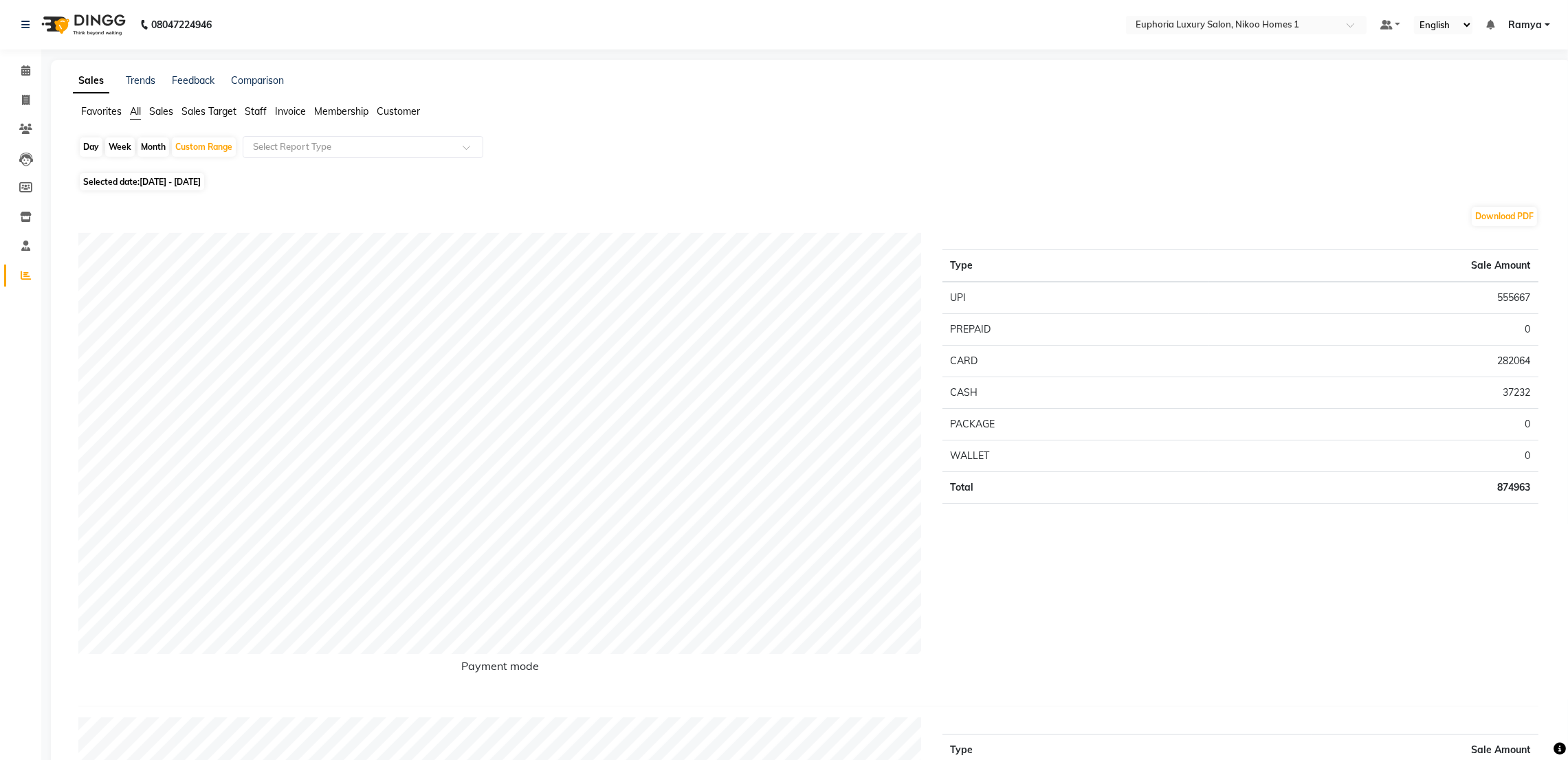
click at [248, 112] on span "Staff" at bounding box center [255, 111] width 22 height 12
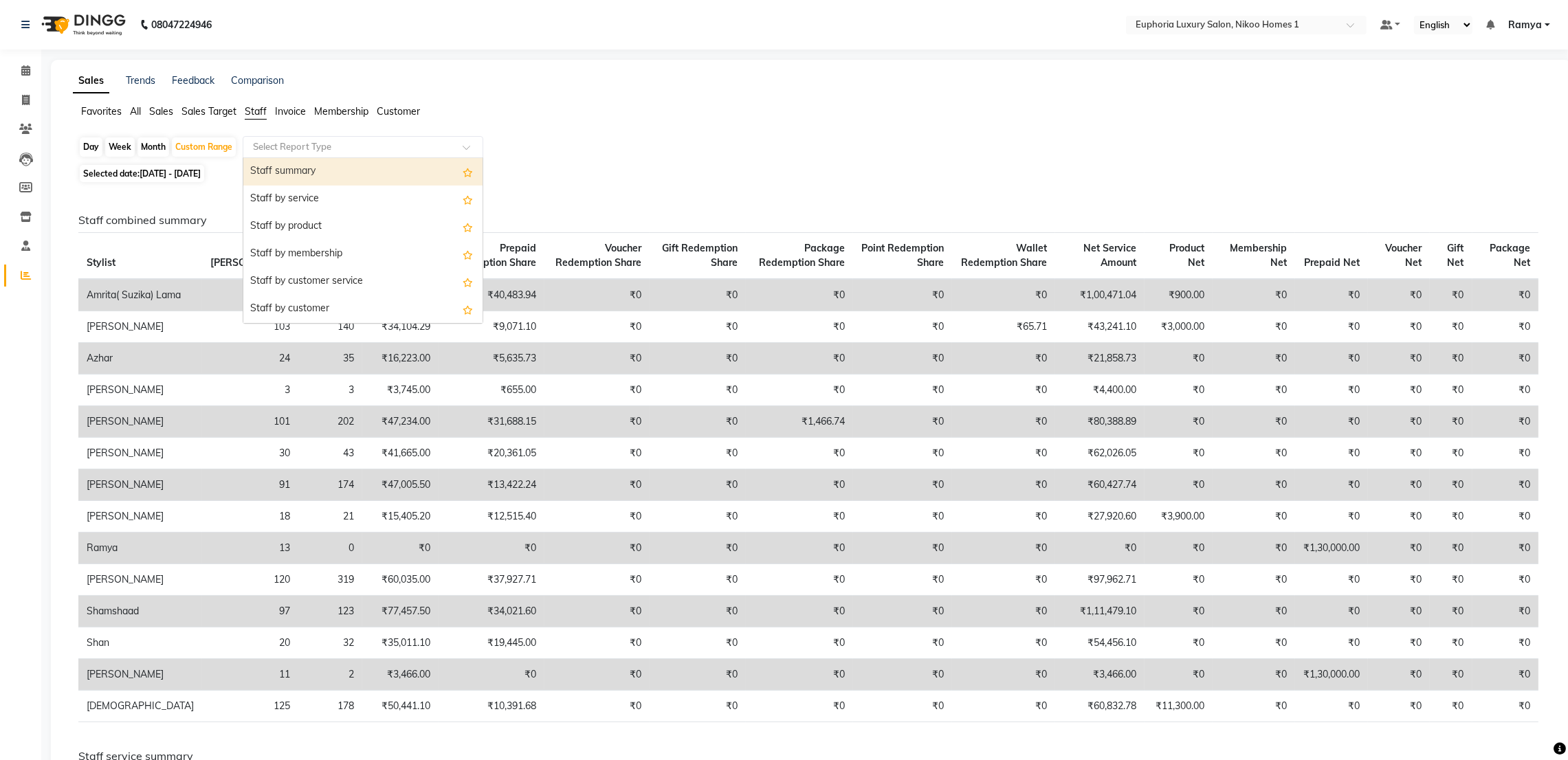
click at [274, 146] on input "text" at bounding box center [349, 147] width 198 height 14
click at [281, 167] on div "Staff summary" at bounding box center [363, 171] width 239 height 27
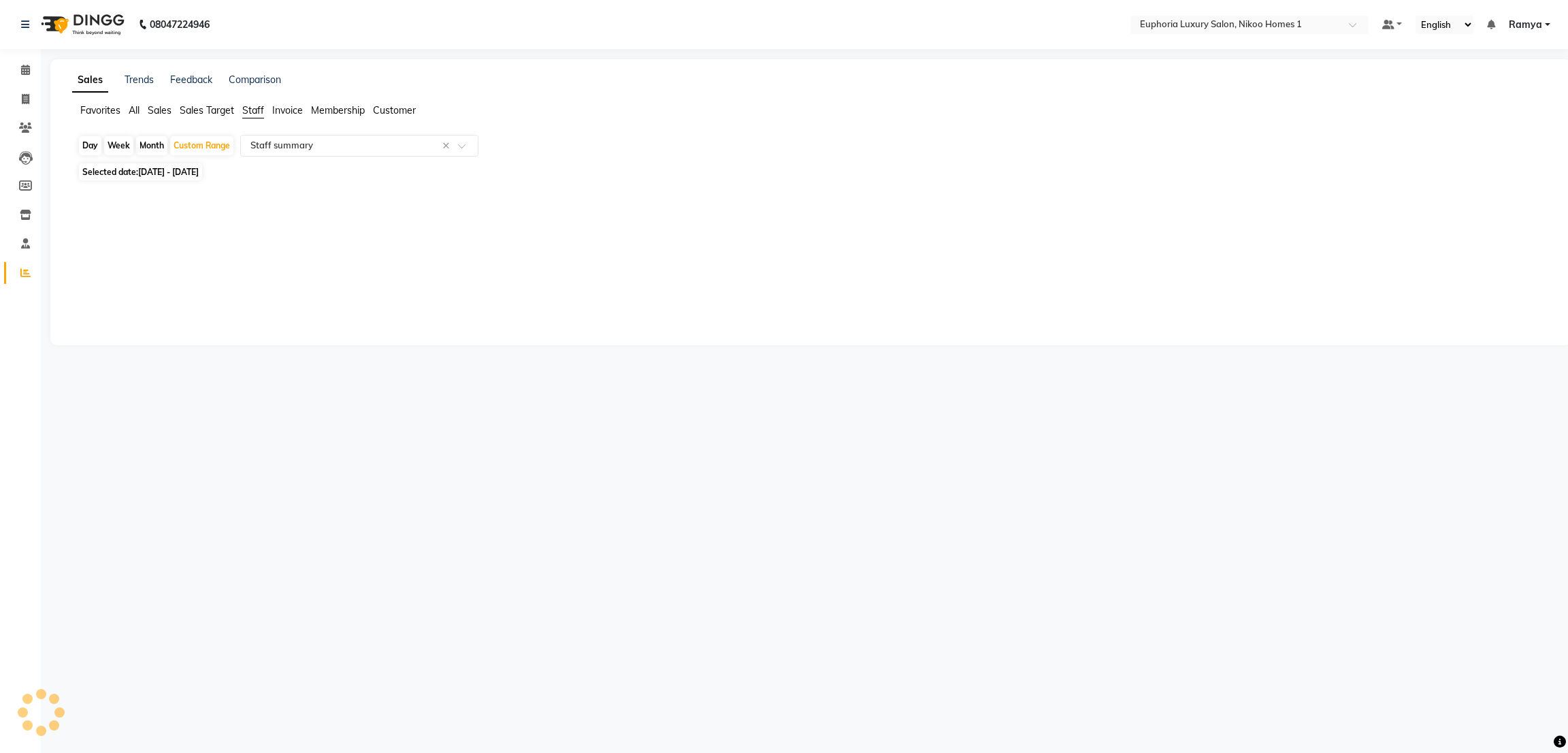
click at [1387, 570] on div "08047224946 Select Location × Euphoria Luxury Salon, Nikoo Homes 1 Default Pane…" at bounding box center [784, 376] width 1568 height 753
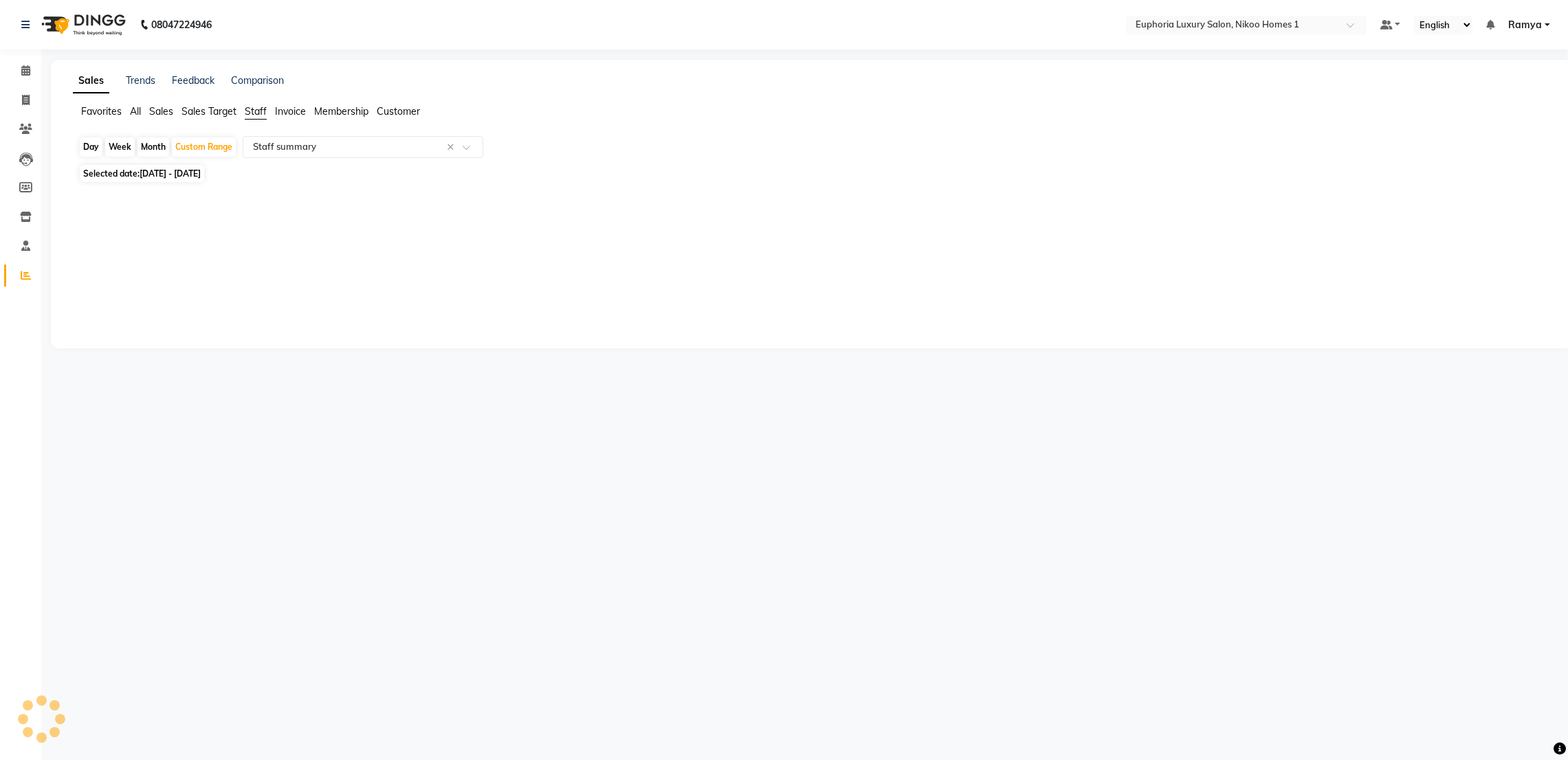
select select "full_report"
select select "csv"
click at [21, 72] on icon at bounding box center [26, 71] width 9 height 11
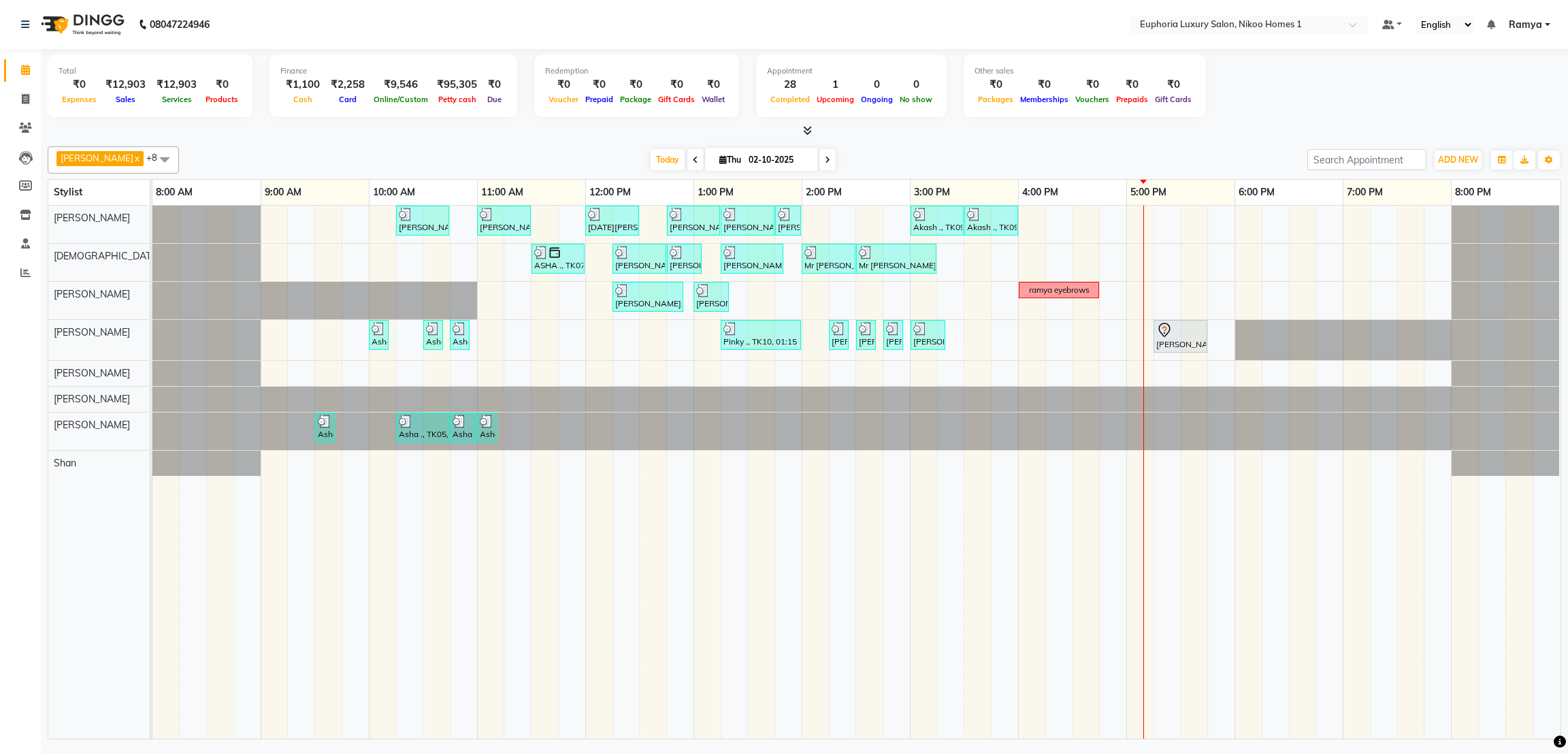
click at [825, 156] on icon at bounding box center [827, 160] width 5 height 8
type input "03-10-2025"
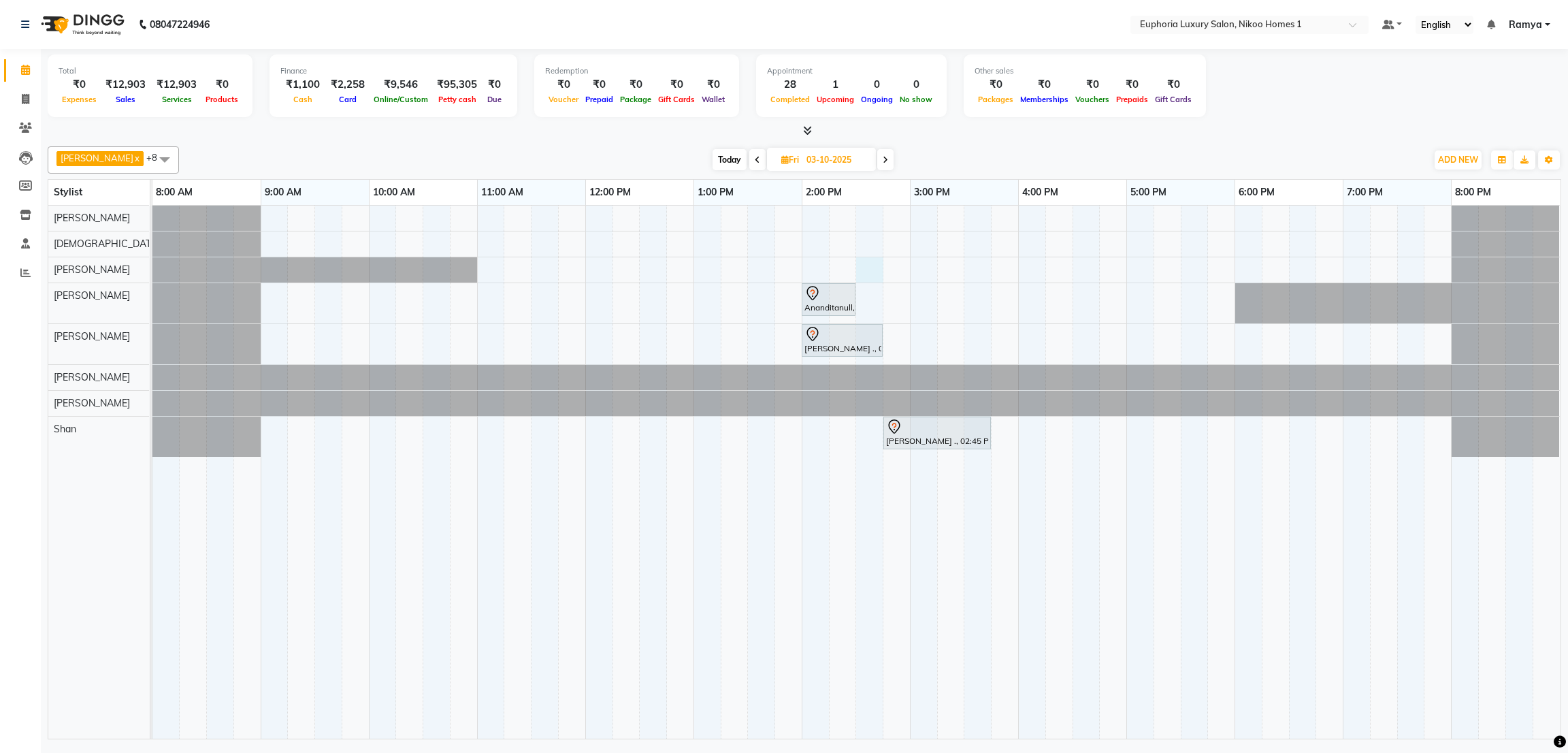
click at [875, 271] on div "Ananditanull, 02:00 PM-02:30 PM, EP-Shoulder & Back (30 Mins) [PERSON_NAME] ., …" at bounding box center [856, 472] width 1408 height 533
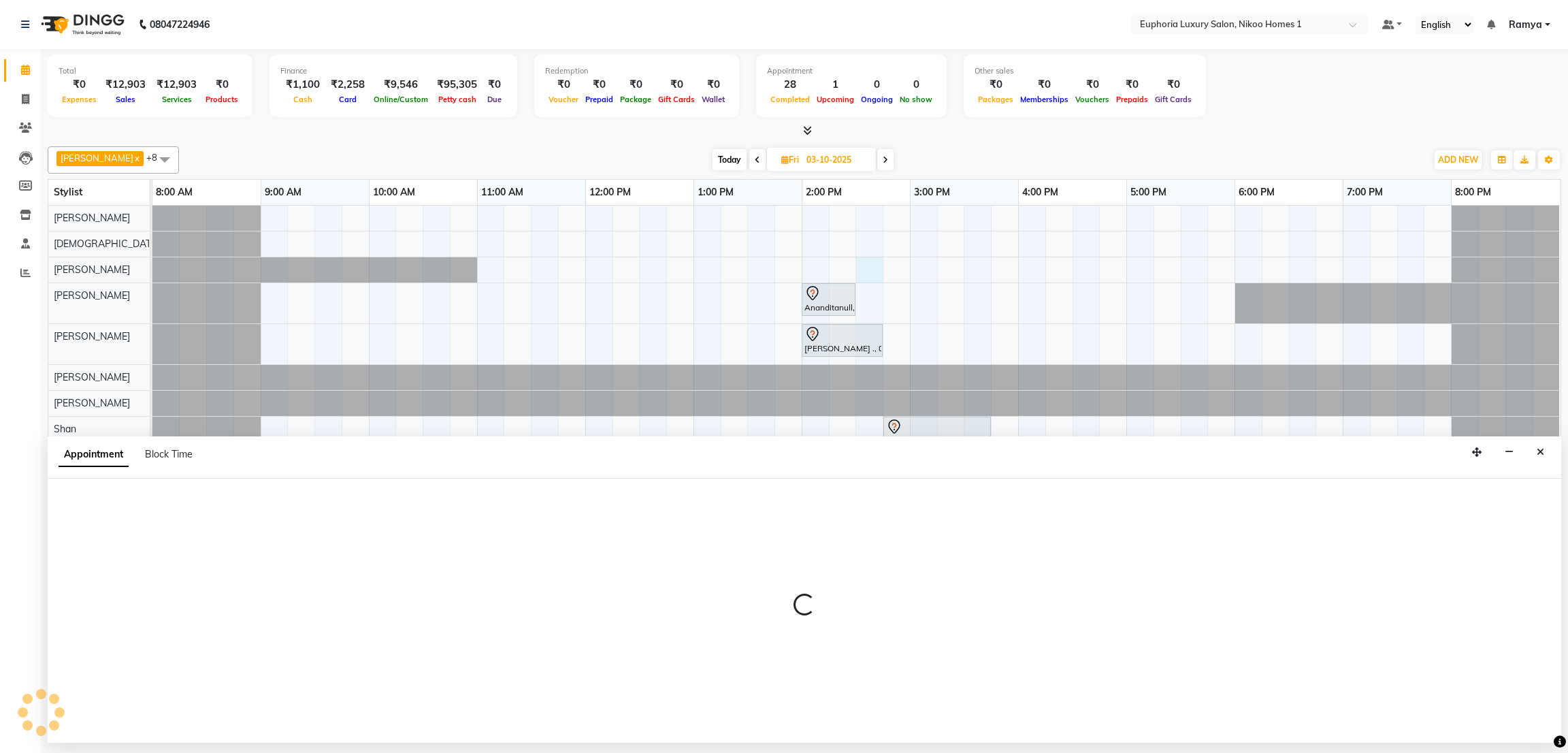
select select "81452"
select select "870"
select select "tentative"
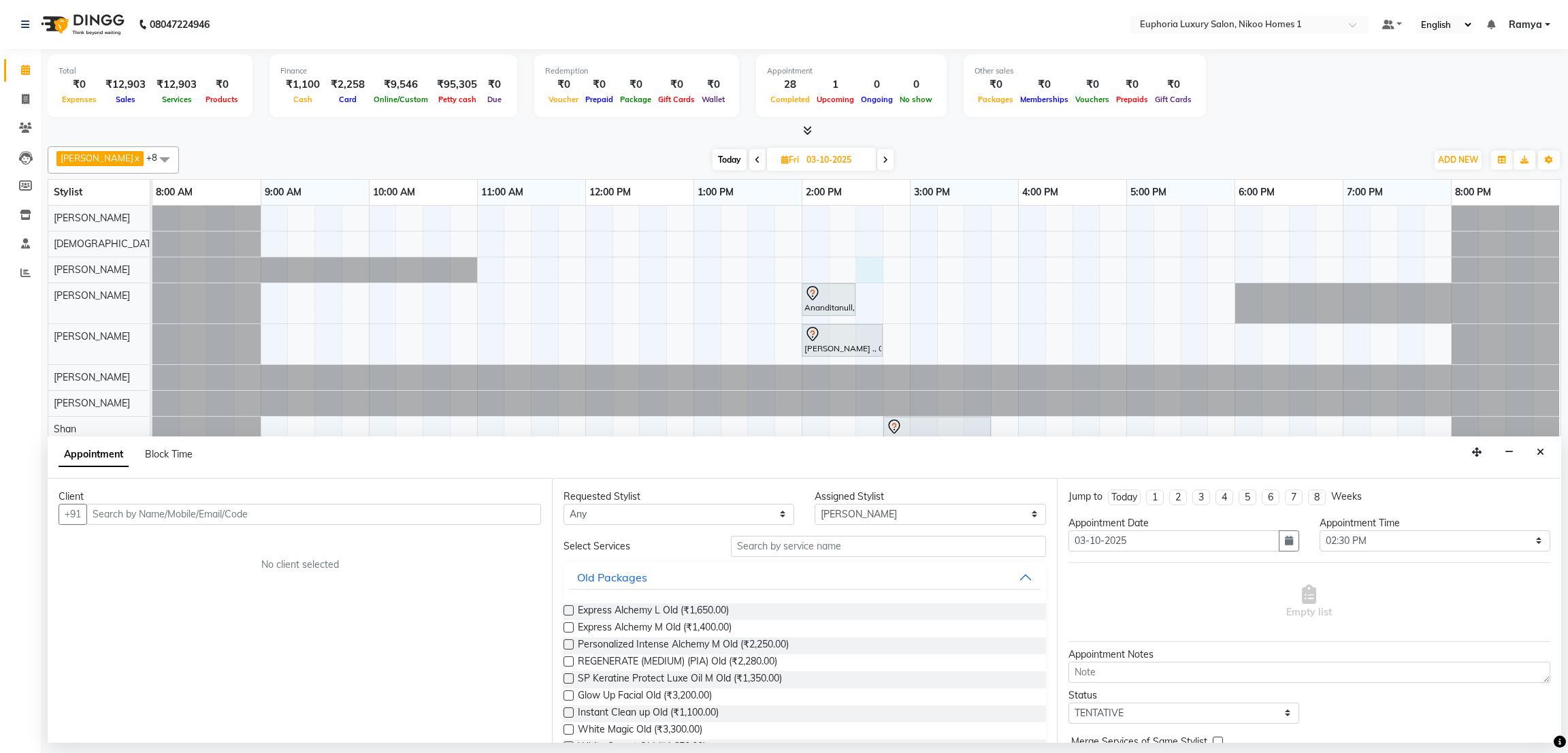
click at [518, 517] on input "text" at bounding box center [314, 515] width 455 height 21
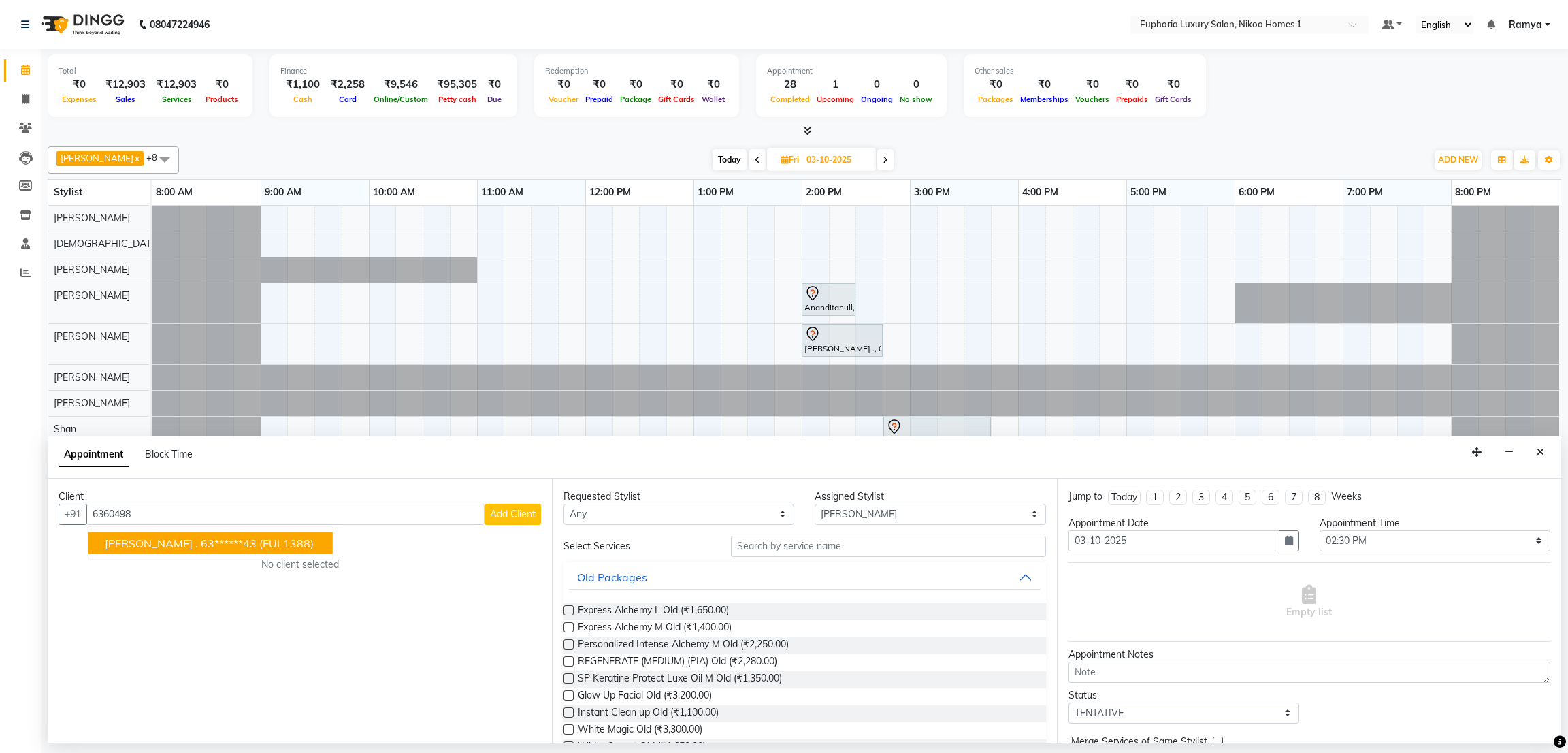
click at [260, 537] on span "(EUL1388)" at bounding box center [287, 542] width 54 height 14
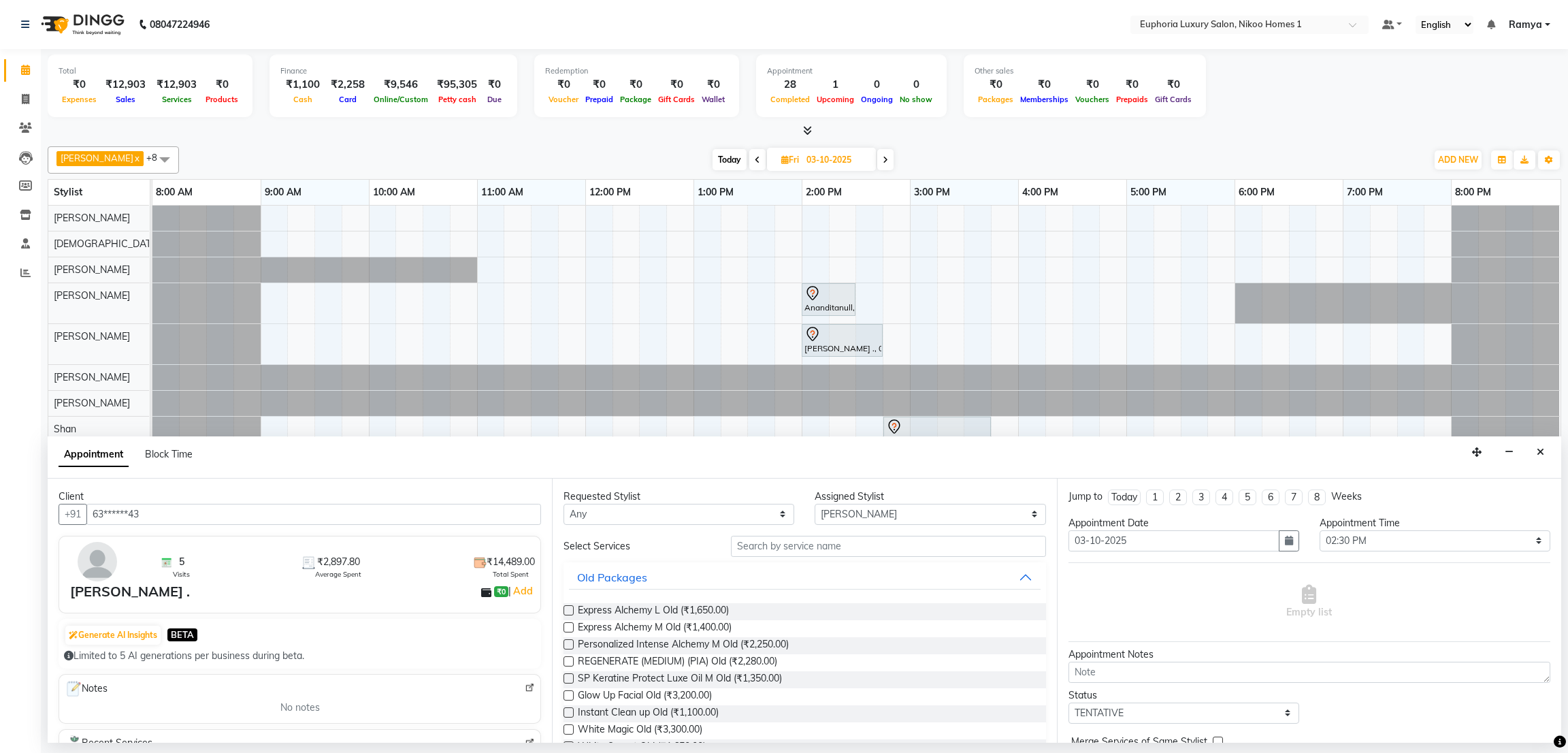
type input "63******43"
click at [782, 551] on input "text" at bounding box center [888, 546] width 315 height 21
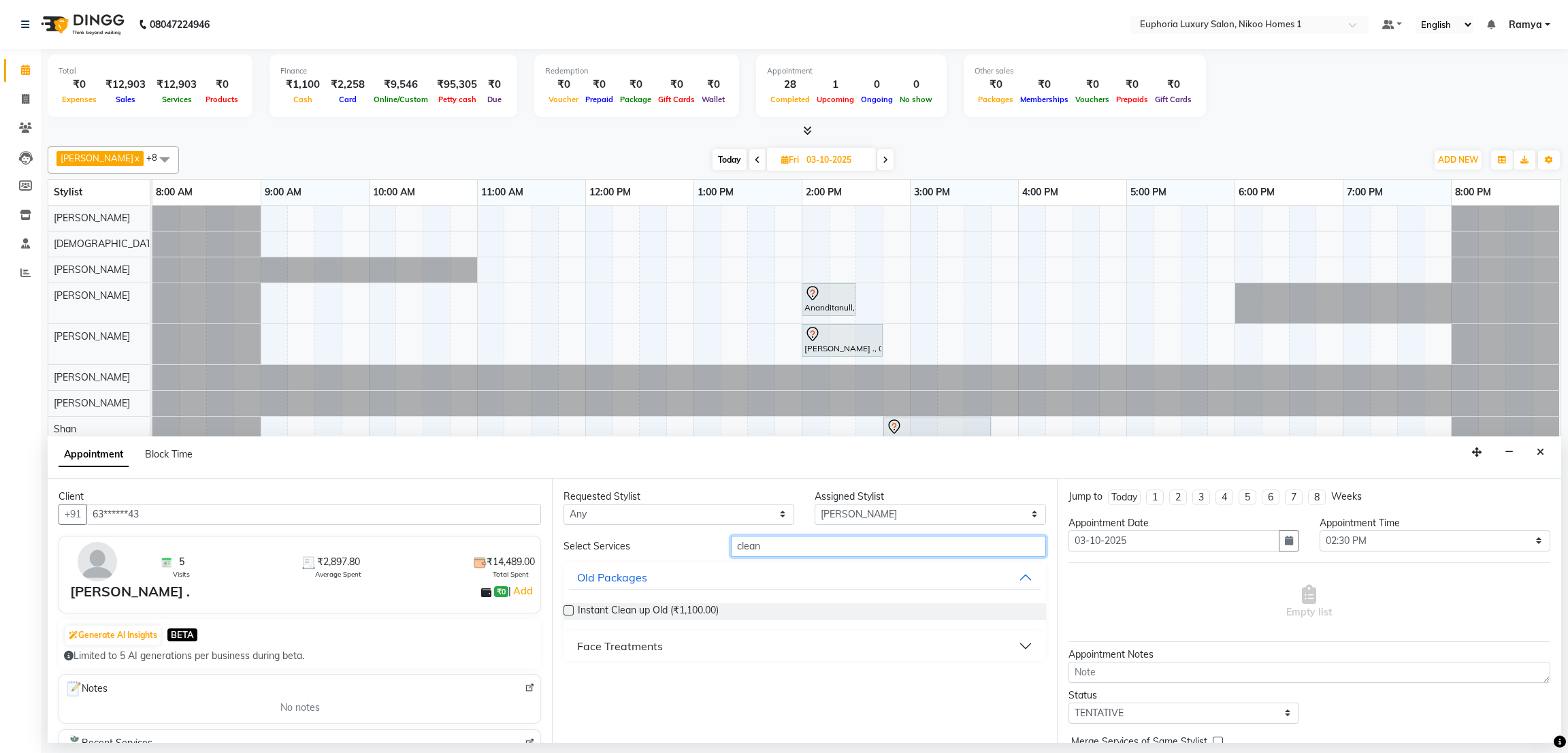
type input "clean"
click at [631, 650] on div "Face Treatments" at bounding box center [620, 646] width 86 height 17
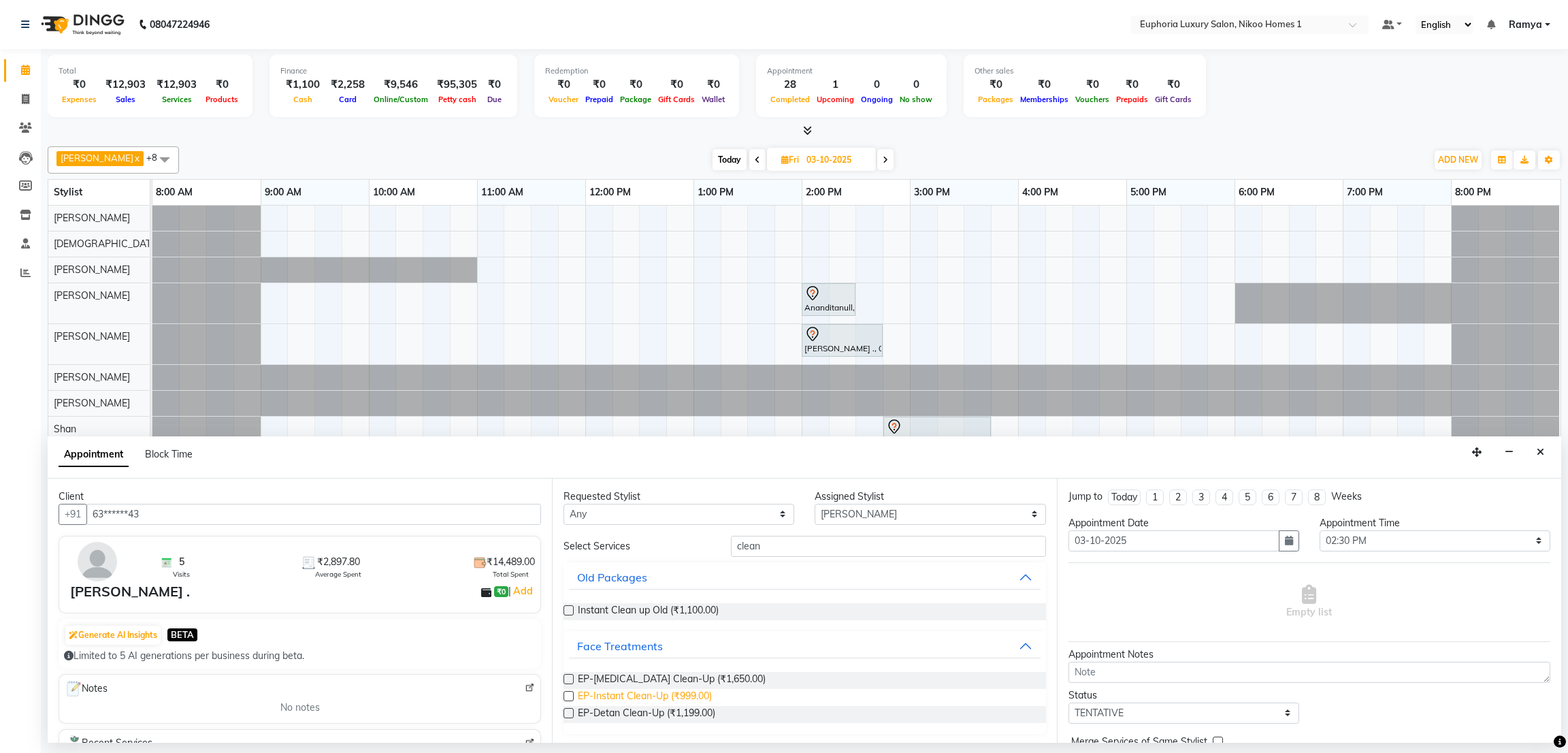
click at [642, 702] on span "EP-Instant Clean-Up (₹999.00)" at bounding box center [645, 697] width 134 height 17
checkbox input "false"
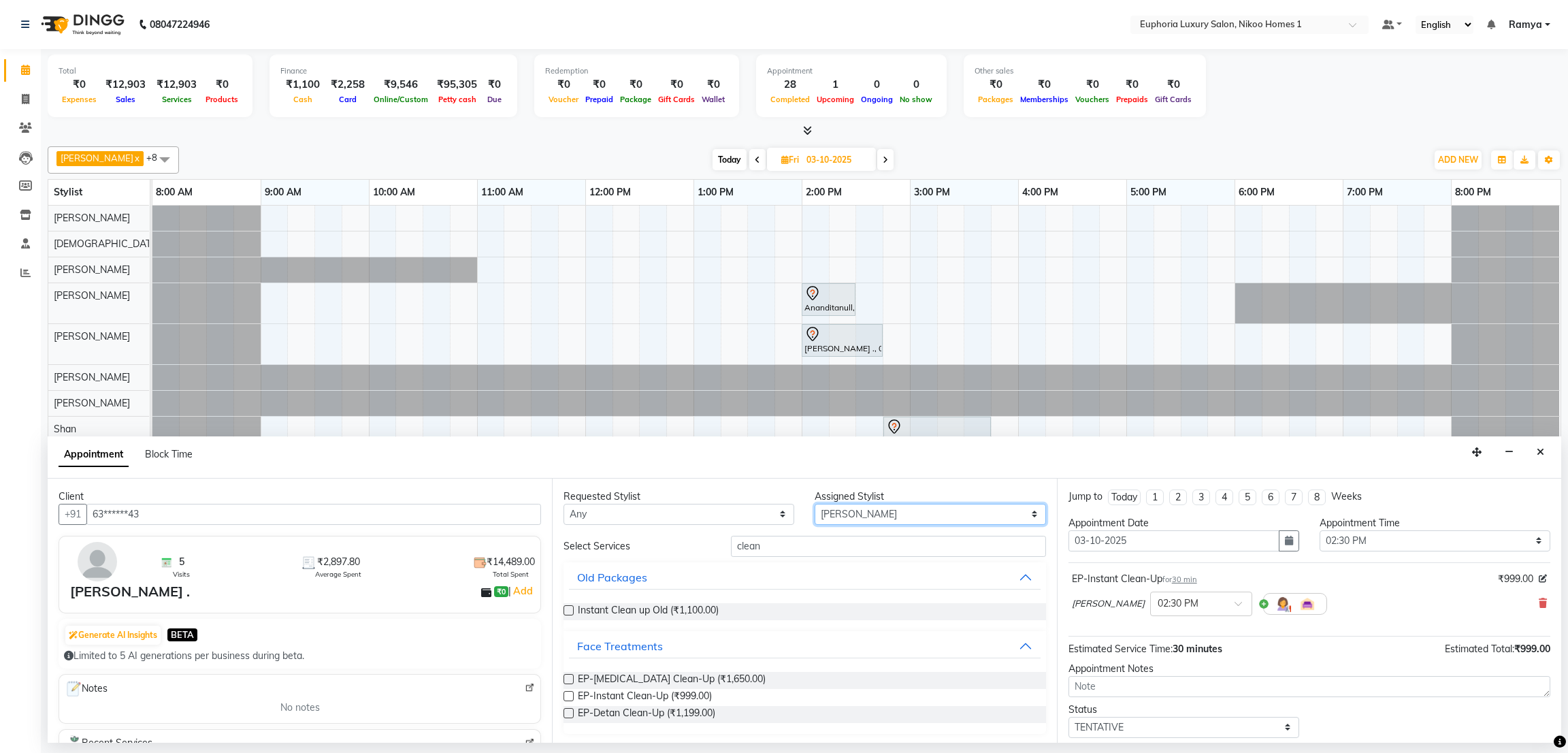
click at [849, 515] on select "Select Amrita( suzika) lama Atif [PERSON_NAME] [PERSON_NAME] Danish [PERSON_NAM…" at bounding box center [930, 515] width 231 height 21
select select "92628"
click at [815, 504] on select "Select Amrita( suzika) lama Atif [PERSON_NAME] [PERSON_NAME] Danish [PERSON_NAM…" at bounding box center [930, 515] width 231 height 21
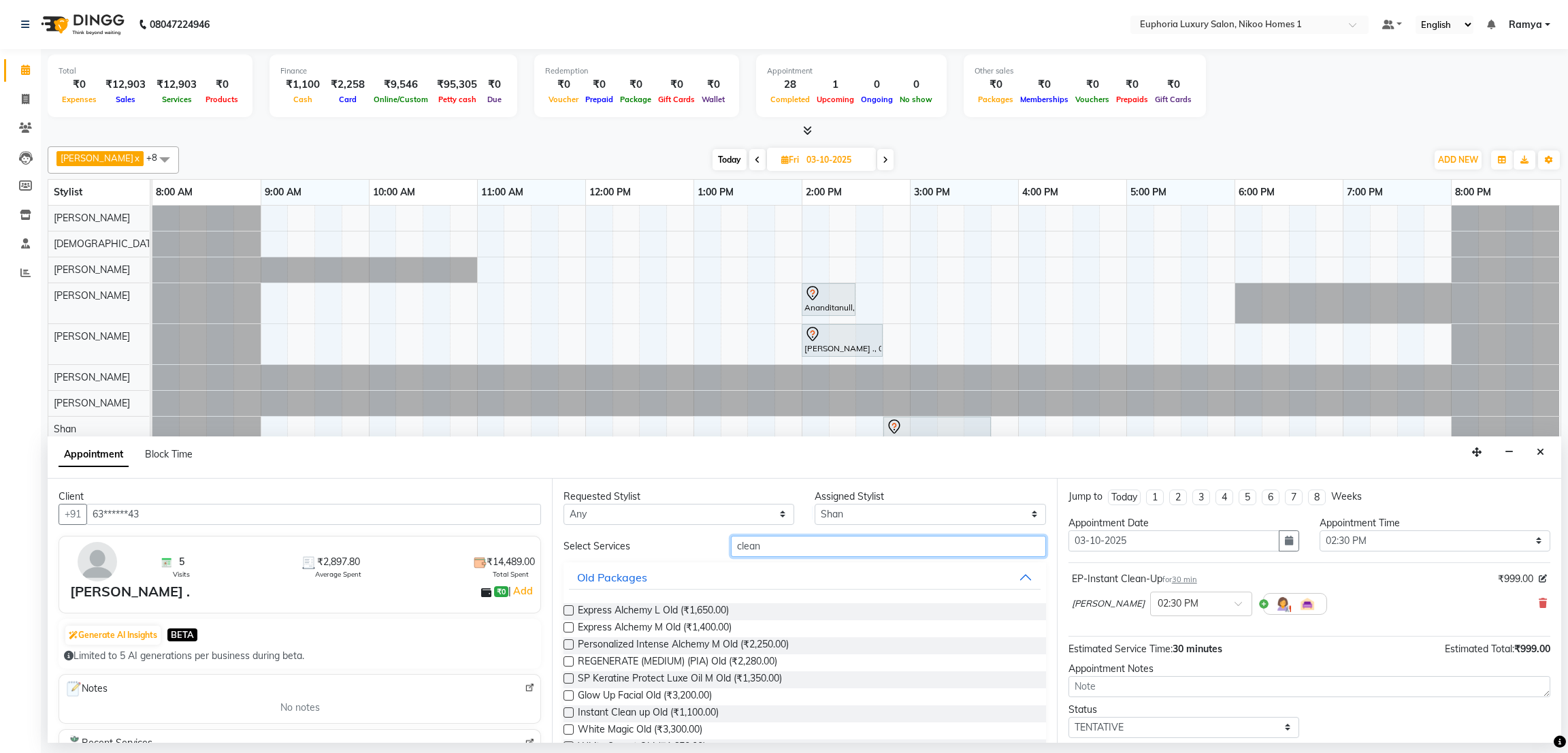
drag, startPoint x: 813, startPoint y: 552, endPoint x: 594, endPoint y: 579, distance: 220.7
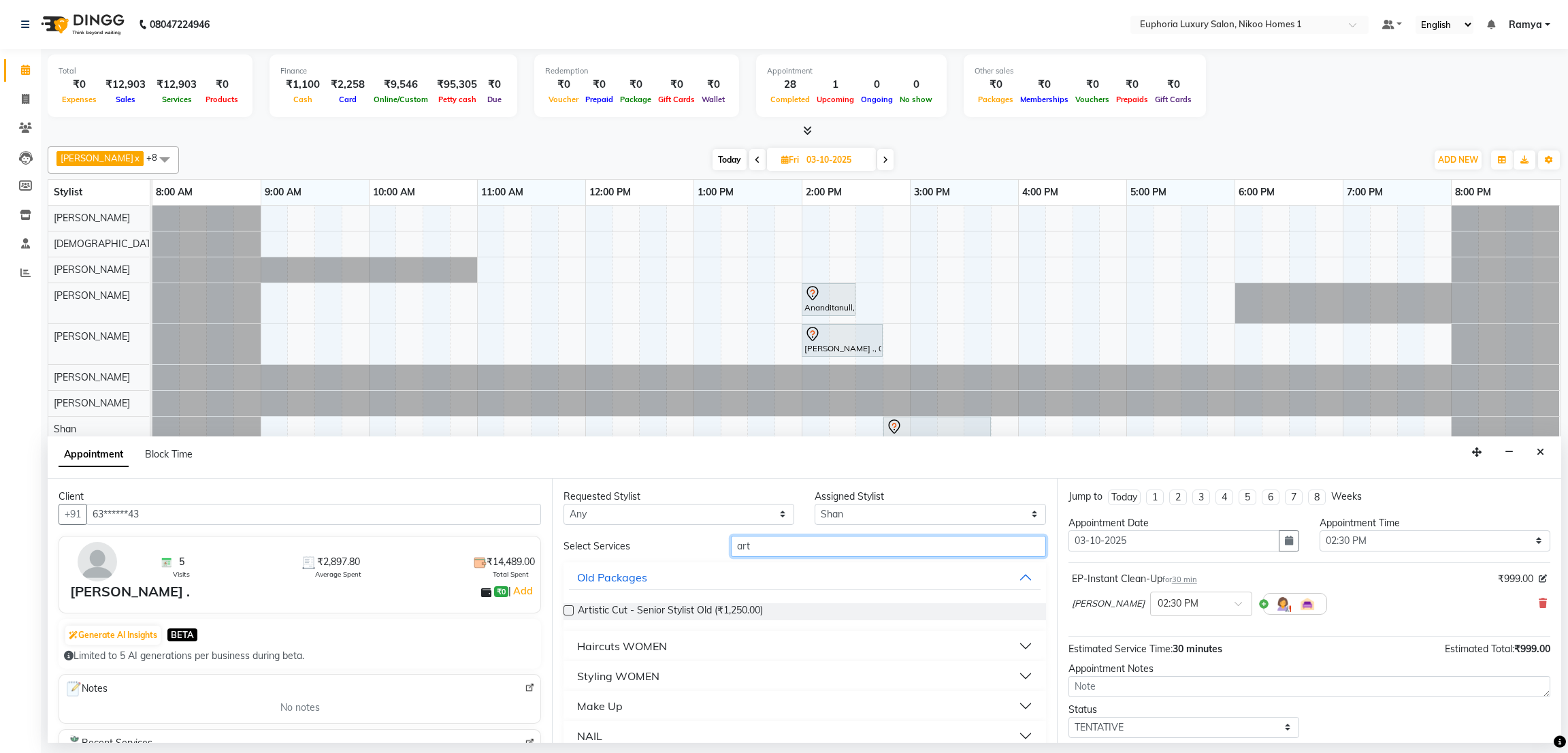
type input "art"
click at [644, 649] on div "Haircuts WOMEN" at bounding box center [622, 646] width 90 height 17
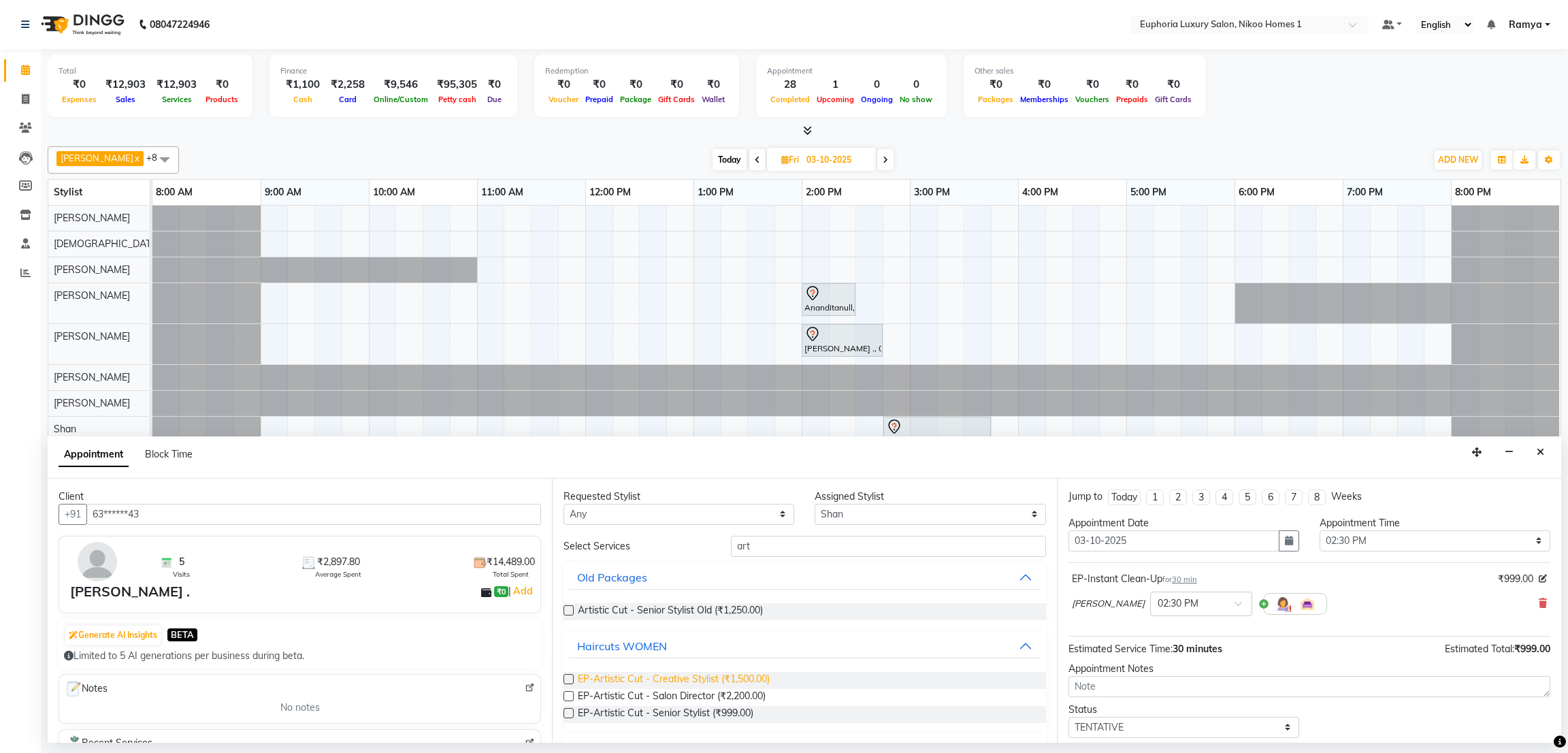
click at [678, 684] on span "EP-Artistic Cut - Creative Stylist (₹1,500.00)" at bounding box center [674, 680] width 192 height 17
checkbox input "false"
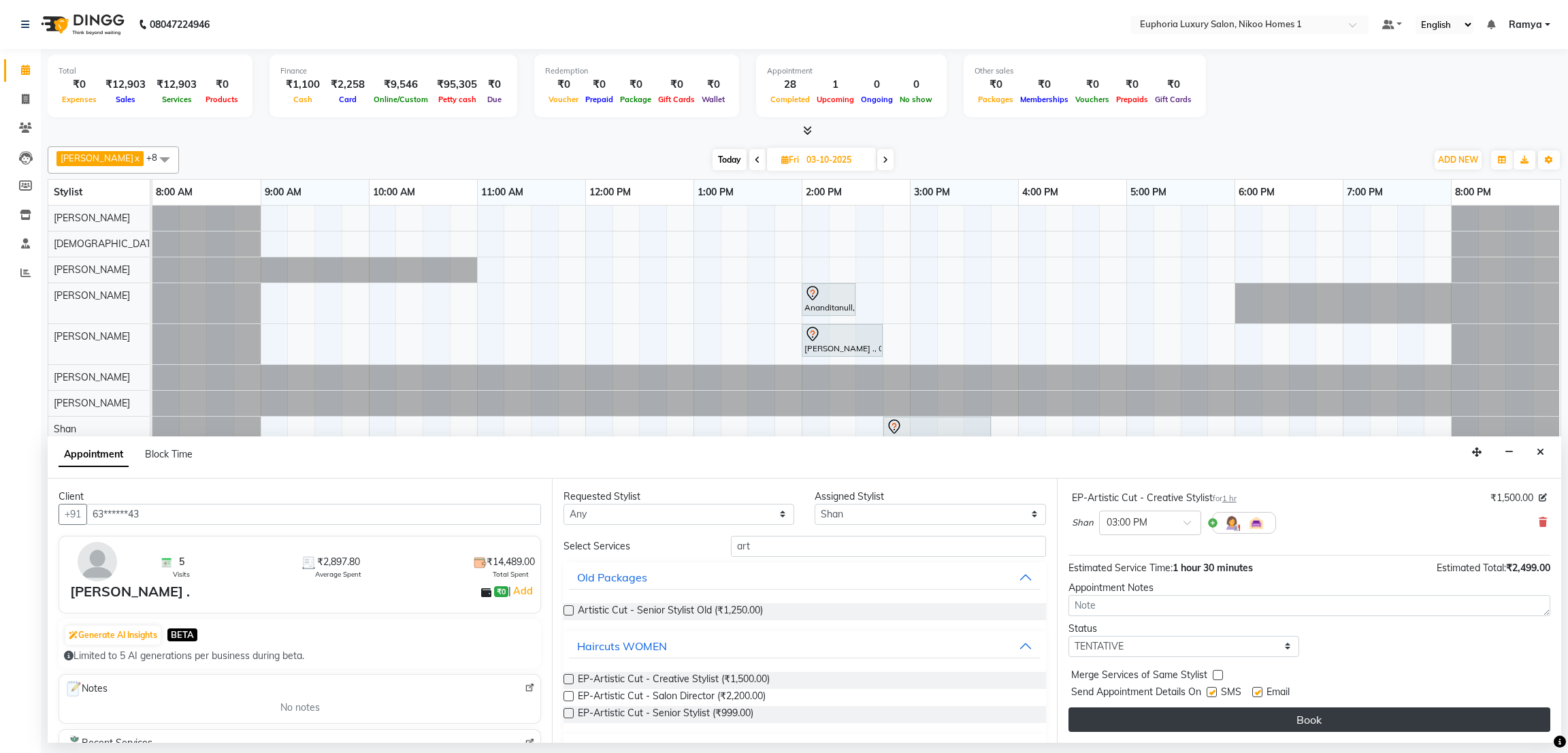
click at [1490, 720] on button "Book" at bounding box center [1309, 719] width 482 height 24
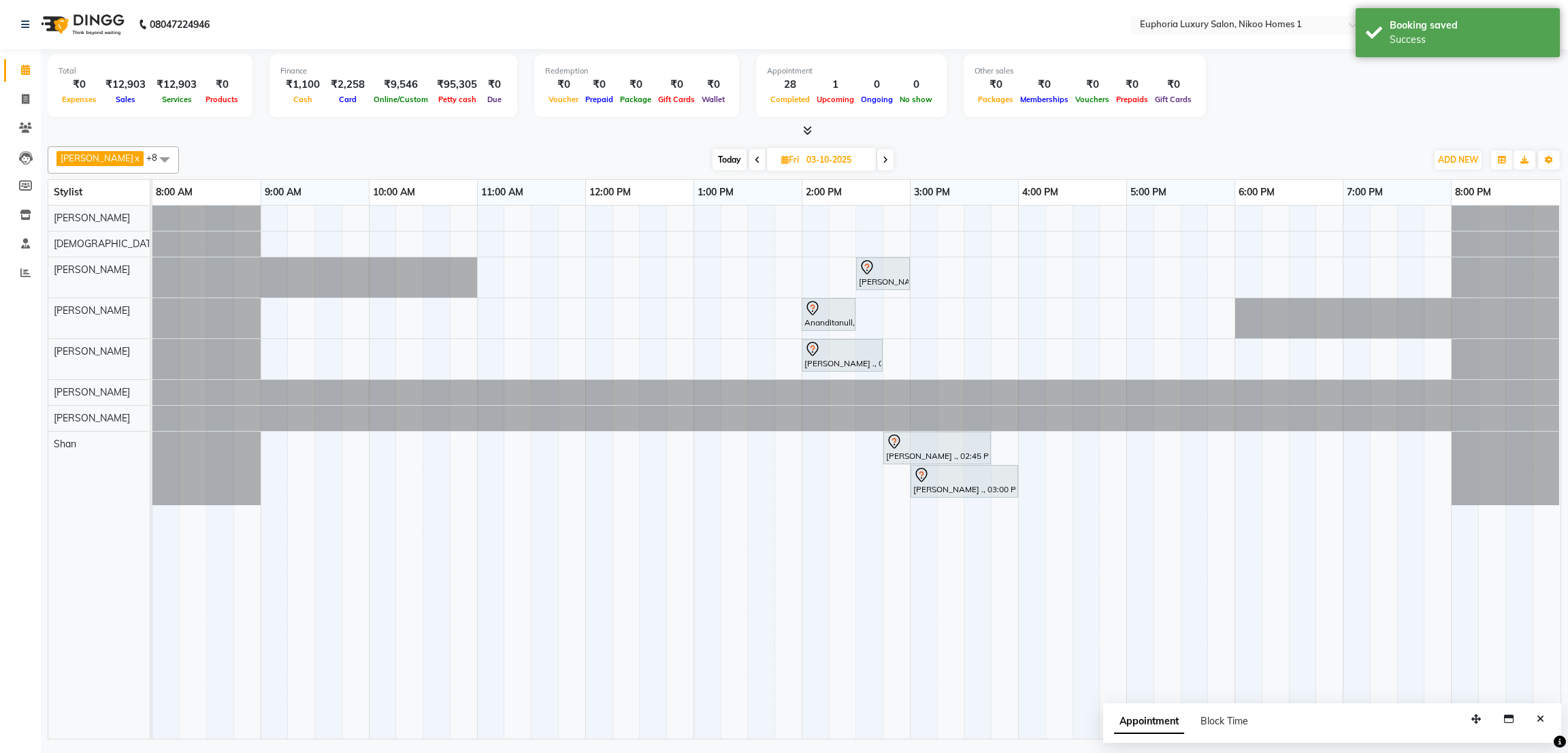
click at [151, 157] on span at bounding box center [164, 159] width 27 height 26
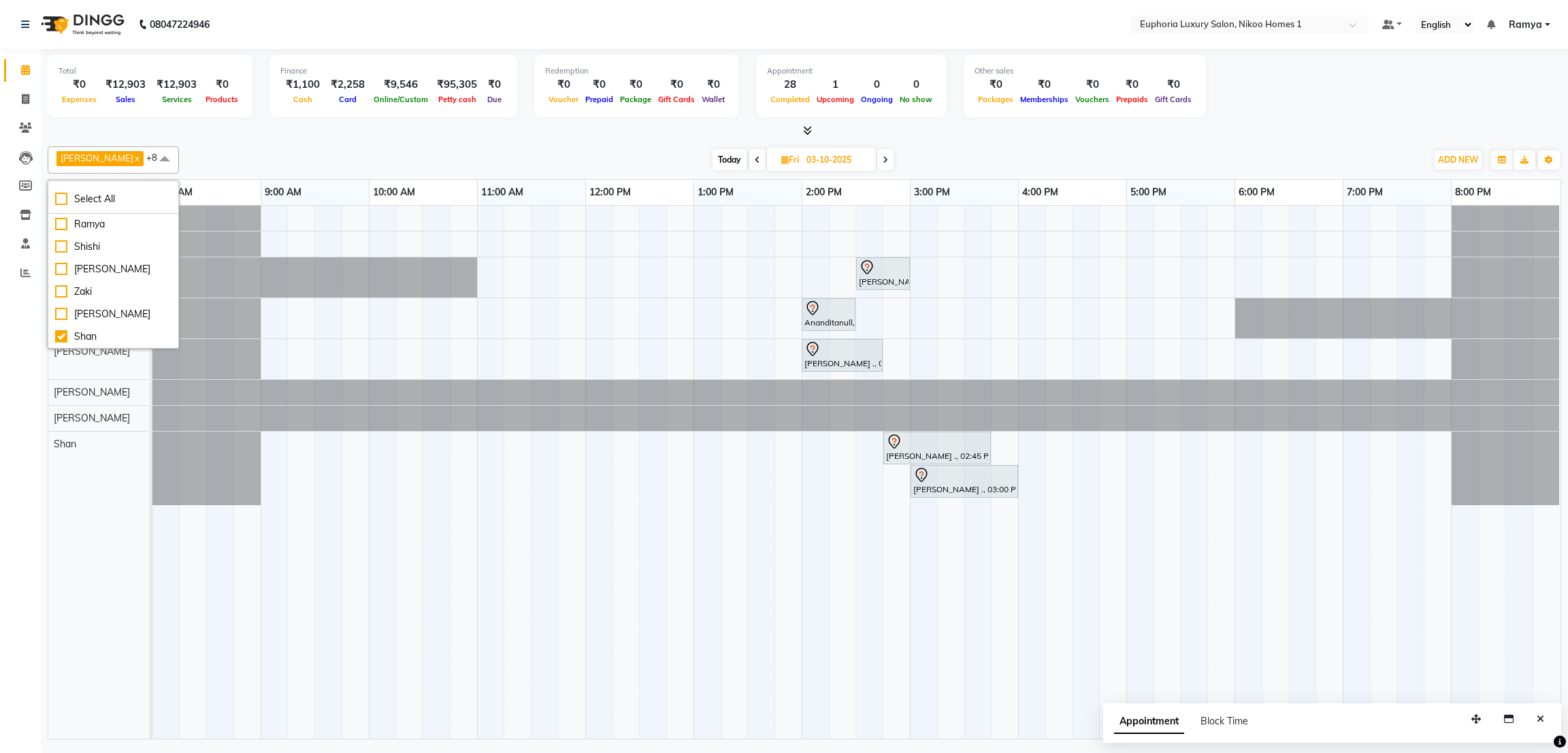
scroll to position [453, 0]
click at [85, 307] on div "[PERSON_NAME]" at bounding box center [113, 314] width 116 height 14
checkbox input "true"
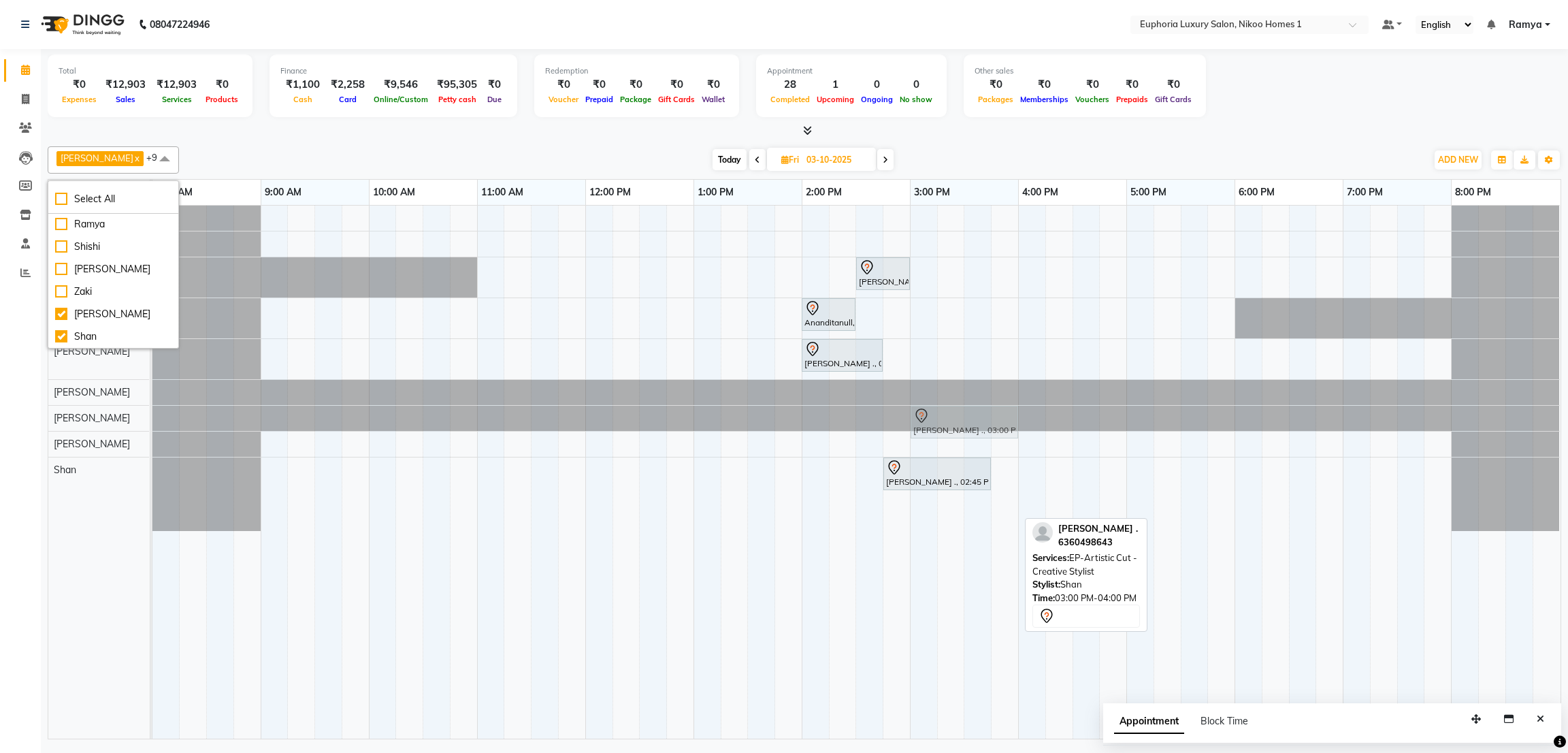
drag, startPoint x: 945, startPoint y: 515, endPoint x: 944, endPoint y: 421, distance: 94.0
click at [944, 421] on tbody "[PERSON_NAME] ., 02:30 PM-03:00 PM, EP-Instant Clean-Up Ananditanull, 02:00 PM-…" at bounding box center [856, 367] width 1408 height 325
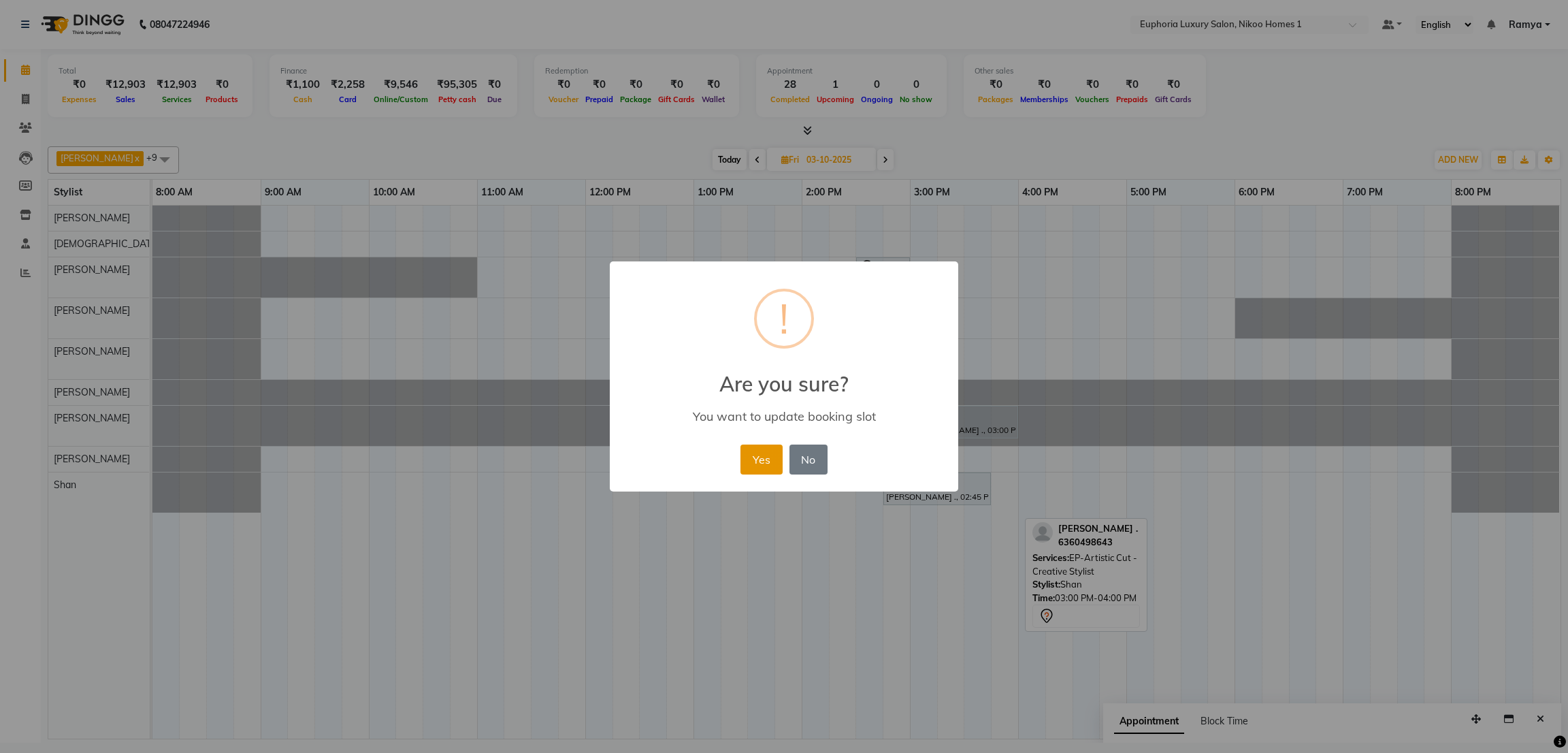
click at [766, 449] on button "Yes" at bounding box center [761, 459] width 42 height 30
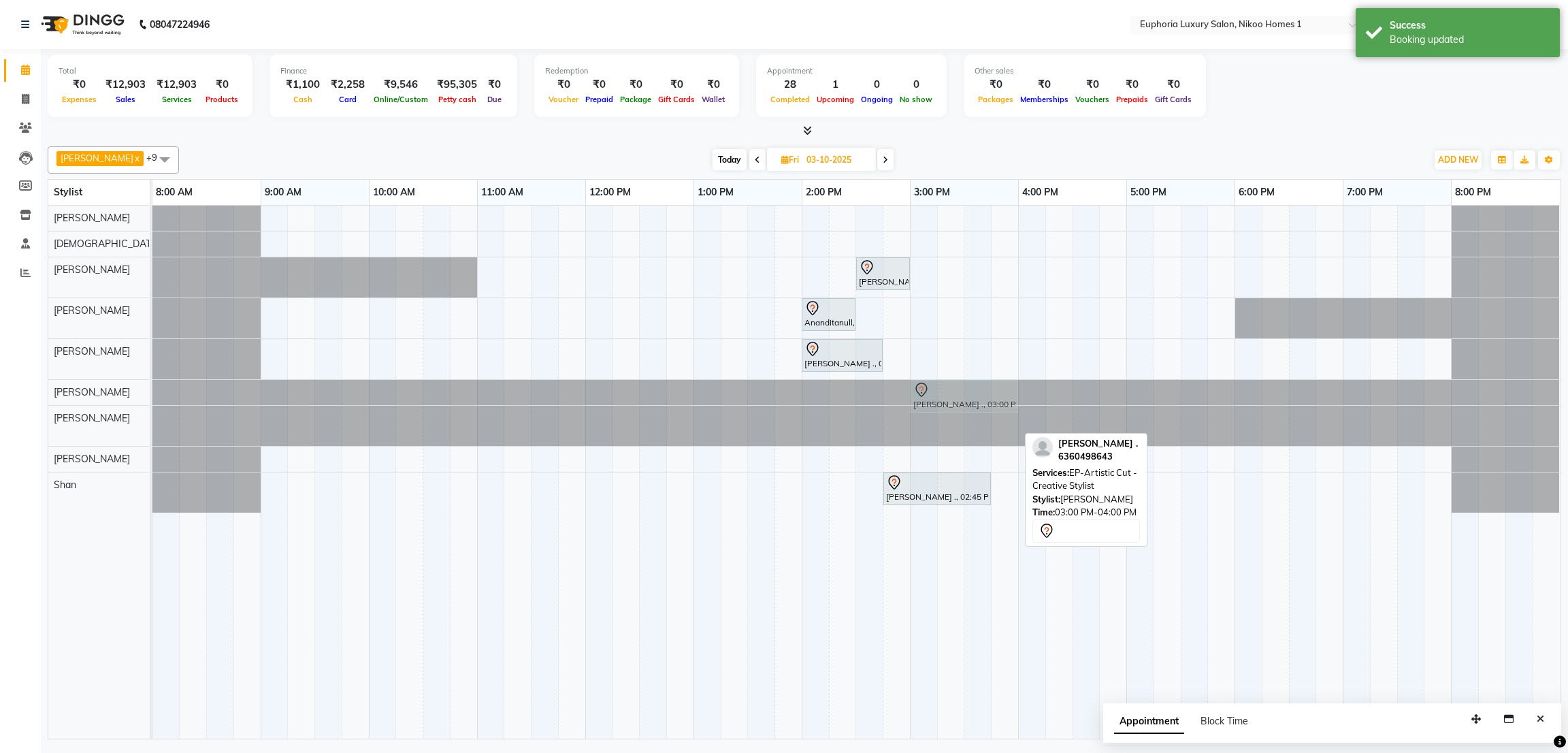
drag, startPoint x: 927, startPoint y: 416, endPoint x: 927, endPoint y: 398, distance: 18.0
click at [926, 388] on tbody "[PERSON_NAME] ., 02:30 PM-03:00 PM, EP-Instant Clean-Up Ananditanull, 02:00 PM-…" at bounding box center [856, 358] width 1408 height 307
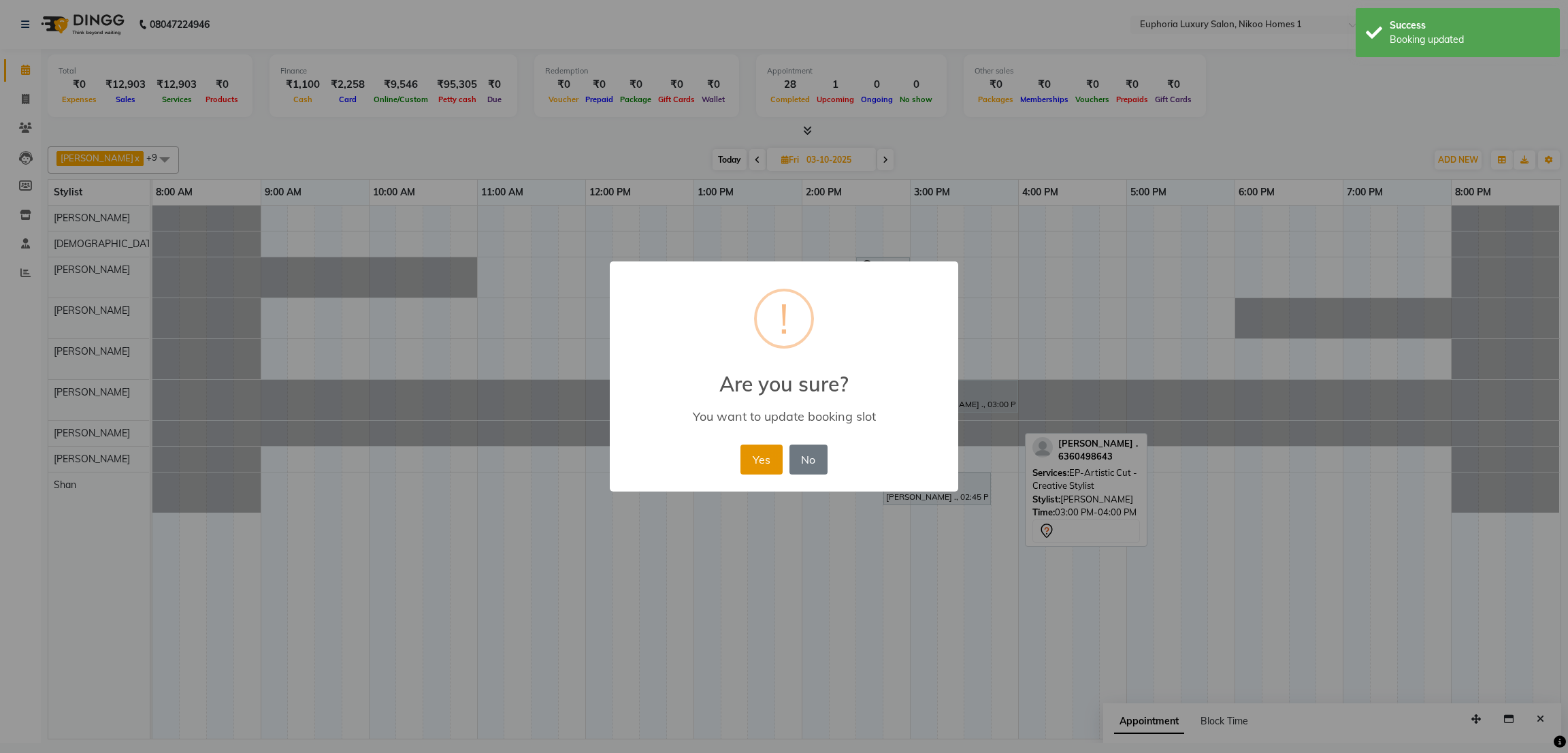
click at [758, 451] on button "Yes" at bounding box center [761, 459] width 42 height 30
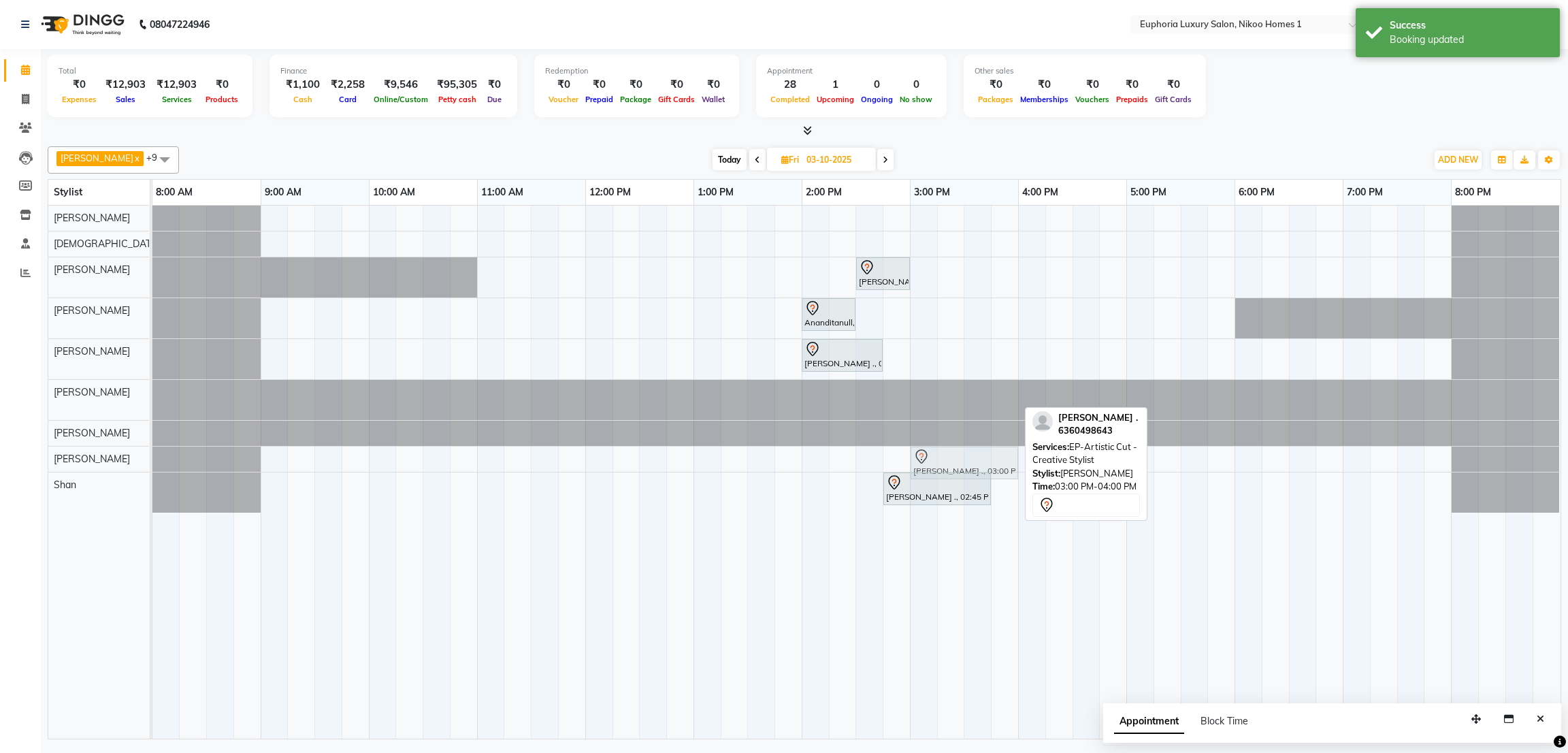
drag, startPoint x: 929, startPoint y: 396, endPoint x: 930, endPoint y: 458, distance: 62.0
click at [930, 458] on tbody "[PERSON_NAME] ., 02:30 PM-03:00 PM, EP-Instant Clean-Up Ananditanull, 02:00 PM-…" at bounding box center [856, 358] width 1408 height 307
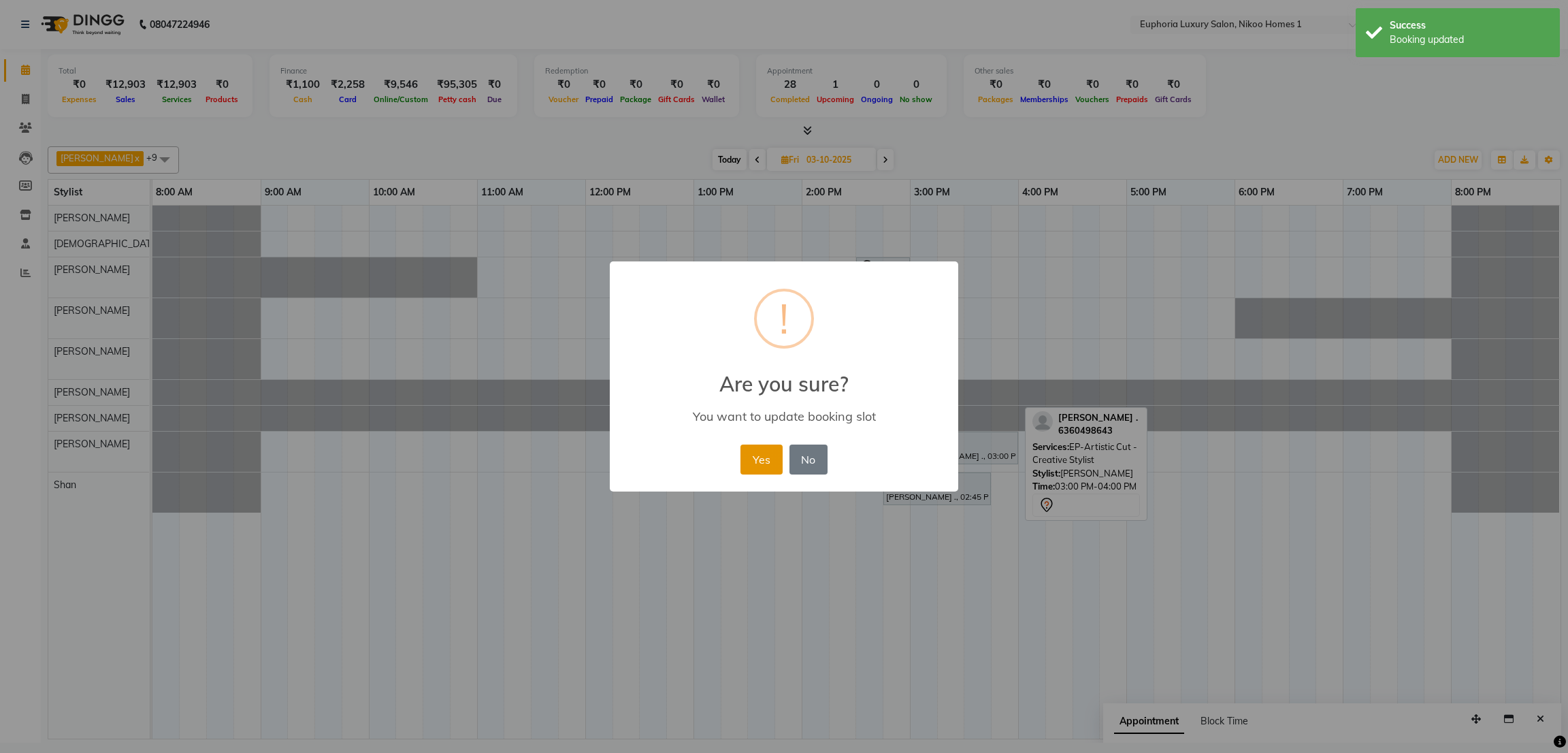
click at [750, 456] on button "Yes" at bounding box center [761, 459] width 42 height 30
